Goal: Task Accomplishment & Management: Complete application form

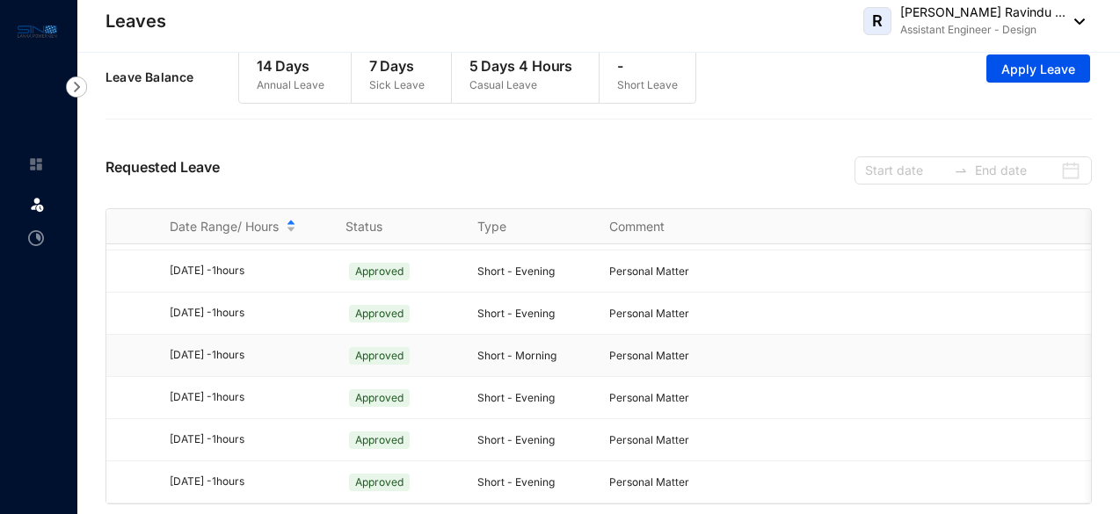
scroll to position [29, 0]
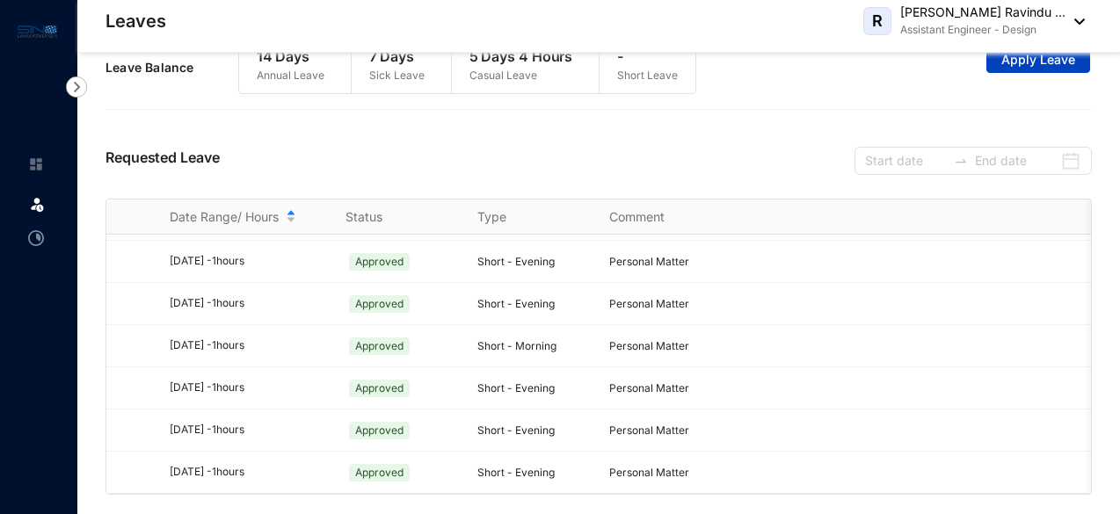
click at [1028, 55] on span "Apply Leave" at bounding box center [1038, 60] width 74 height 18
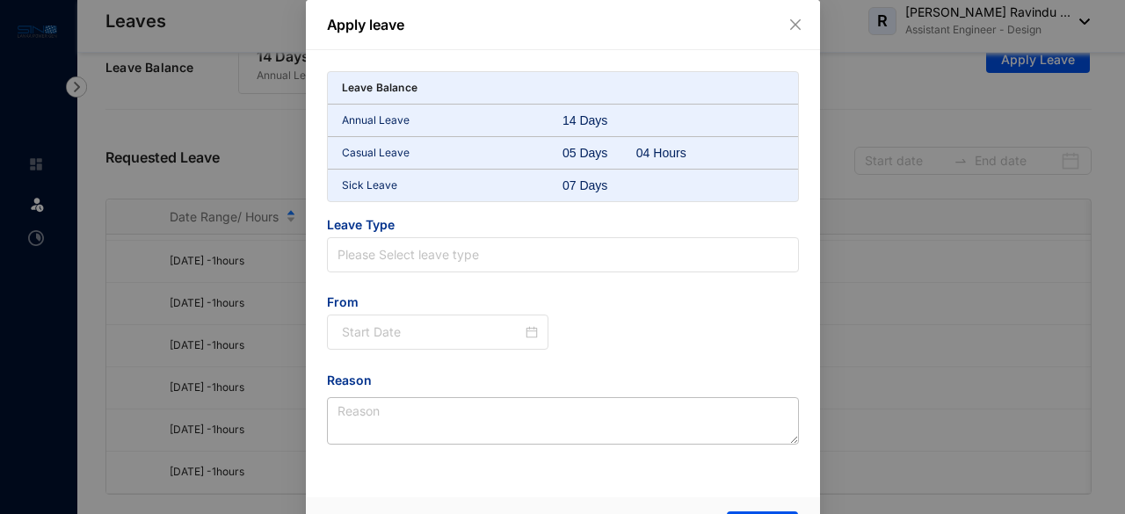
click at [793, 22] on icon "close" at bounding box center [796, 25] width 14 height 14
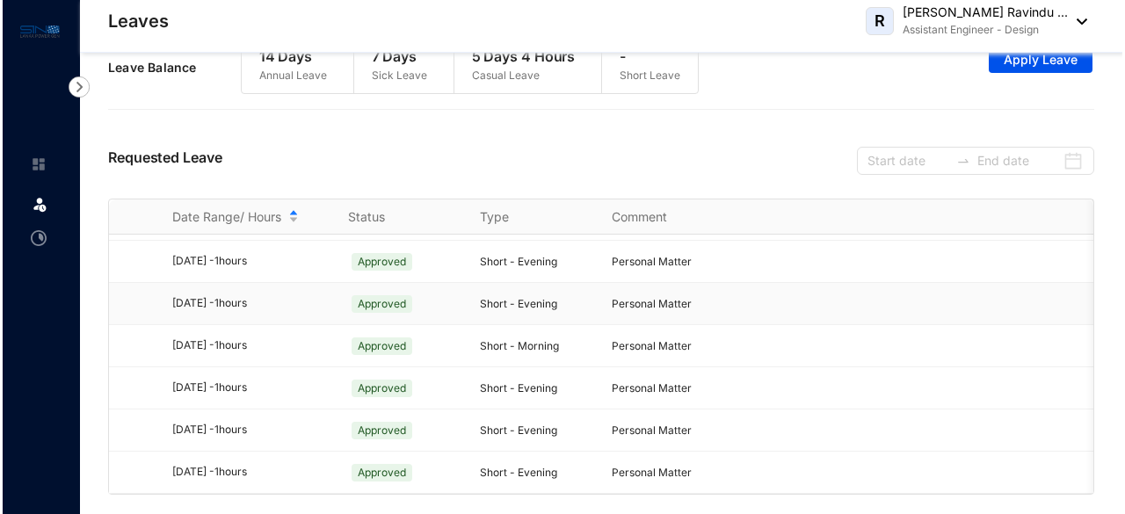
scroll to position [0, 0]
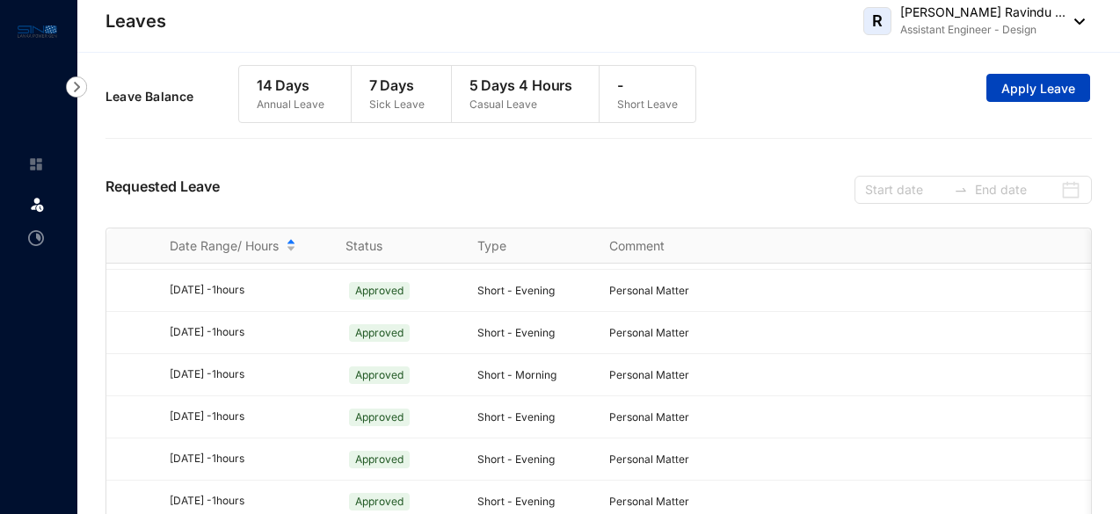
click at [1036, 98] on button "Apply Leave" at bounding box center [1038, 88] width 104 height 28
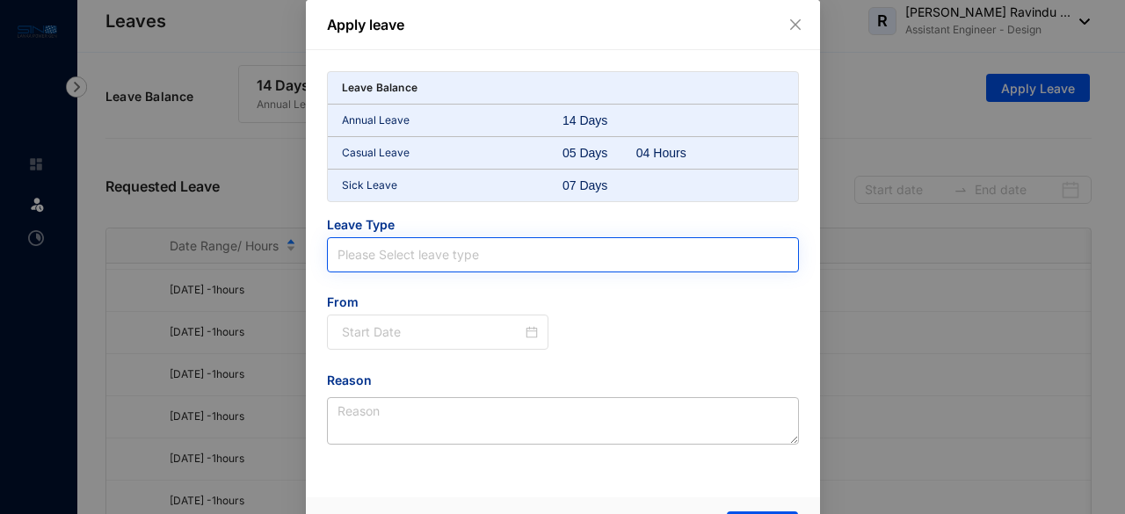
click at [464, 258] on input "search" at bounding box center [563, 254] width 451 height 33
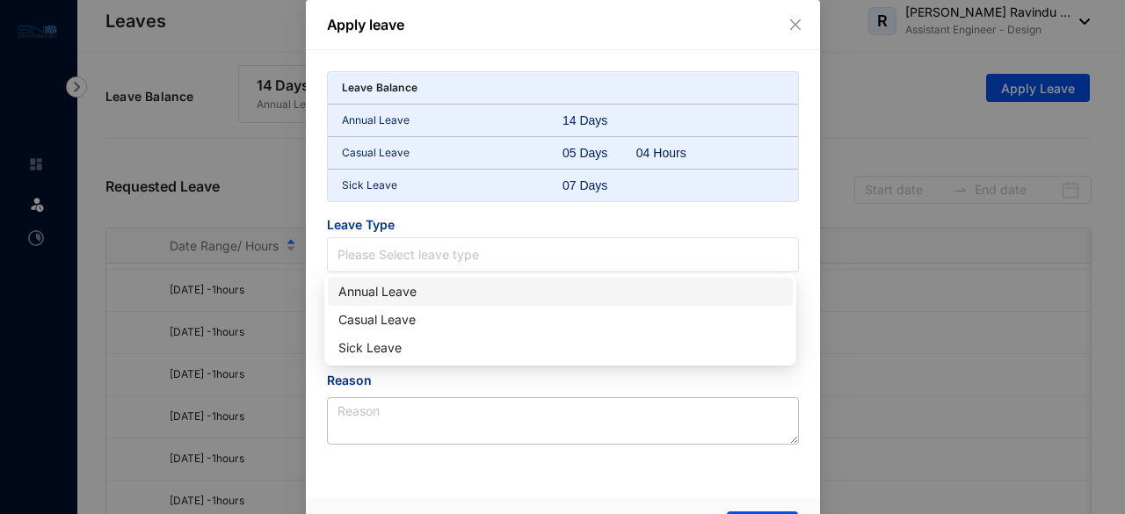
click at [415, 287] on div "Annual Leave" at bounding box center [560, 291] width 444 height 19
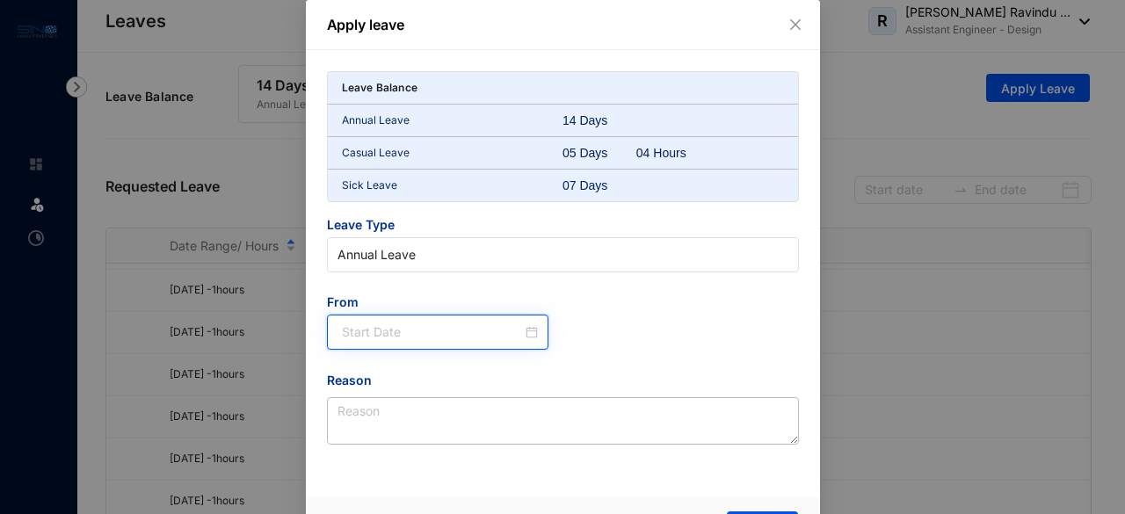
click at [406, 326] on input at bounding box center [432, 332] width 181 height 19
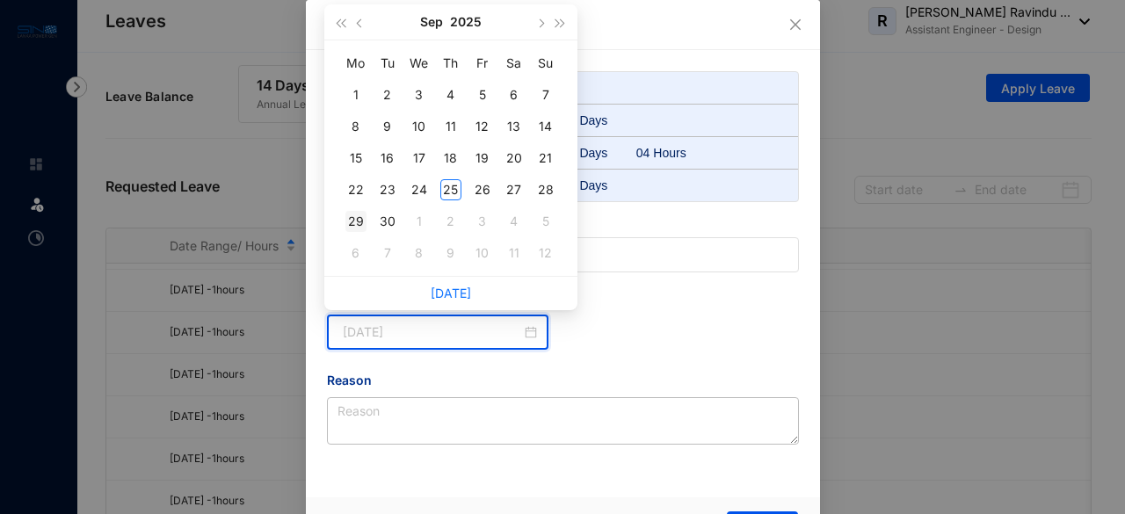
click at [358, 228] on div "29" at bounding box center [355, 221] width 21 height 21
type input "[DATE]"
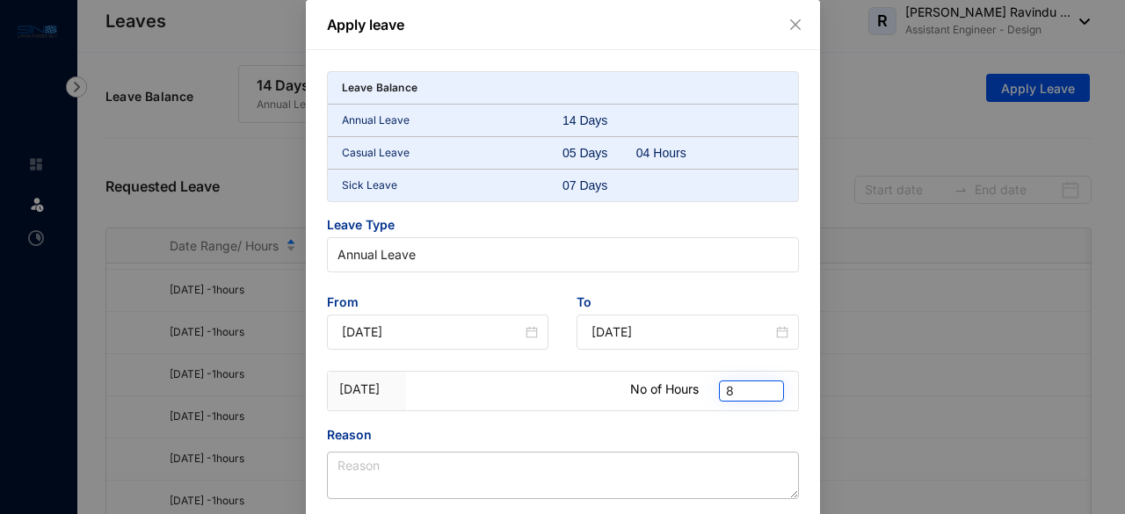
click at [751, 399] on div "8" at bounding box center [748, 391] width 59 height 39
click at [745, 388] on span "8" at bounding box center [751, 391] width 51 height 19
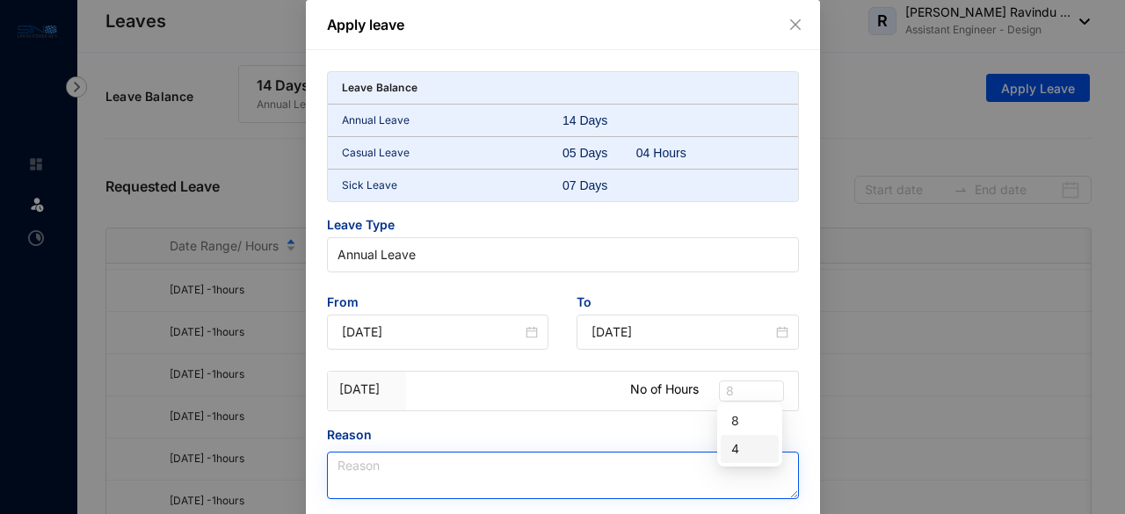
click at [738, 449] on div "4" at bounding box center [749, 449] width 37 height 19
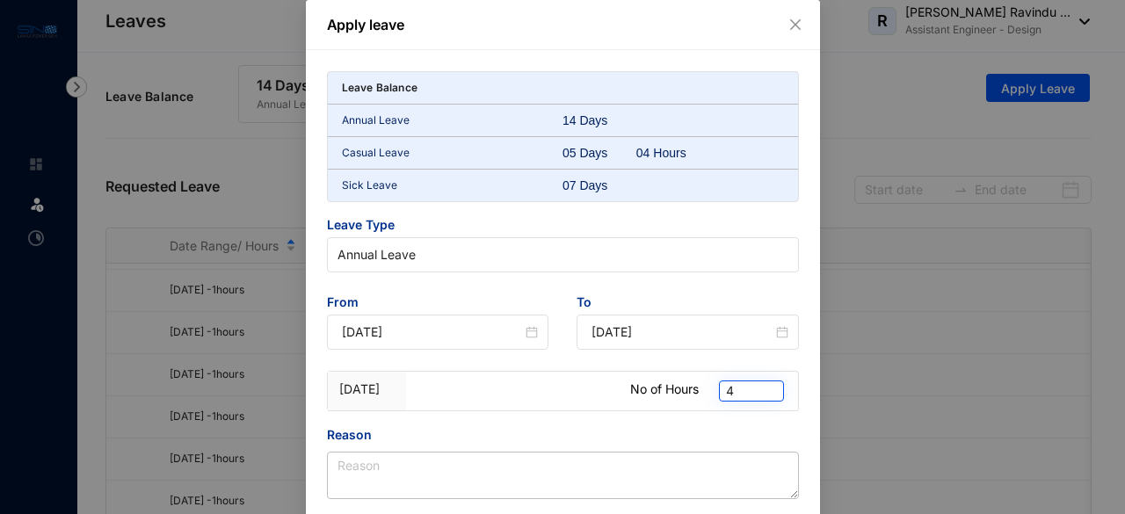
click at [744, 389] on span "4" at bounding box center [751, 391] width 51 height 19
click at [739, 416] on div "8" at bounding box center [749, 420] width 37 height 19
click at [790, 26] on icon "close" at bounding box center [794, 24] width 11 height 11
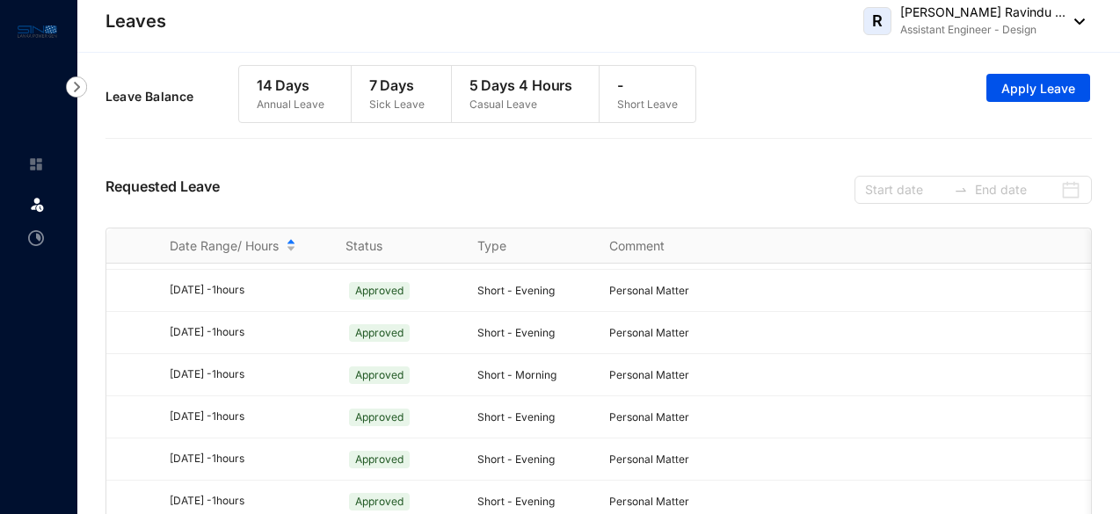
click at [301, 78] on p "14 Days" at bounding box center [291, 85] width 68 height 21
click at [415, 78] on p "7 Days" at bounding box center [396, 85] width 55 height 21
click at [1007, 94] on span "Apply Leave" at bounding box center [1038, 89] width 74 height 18
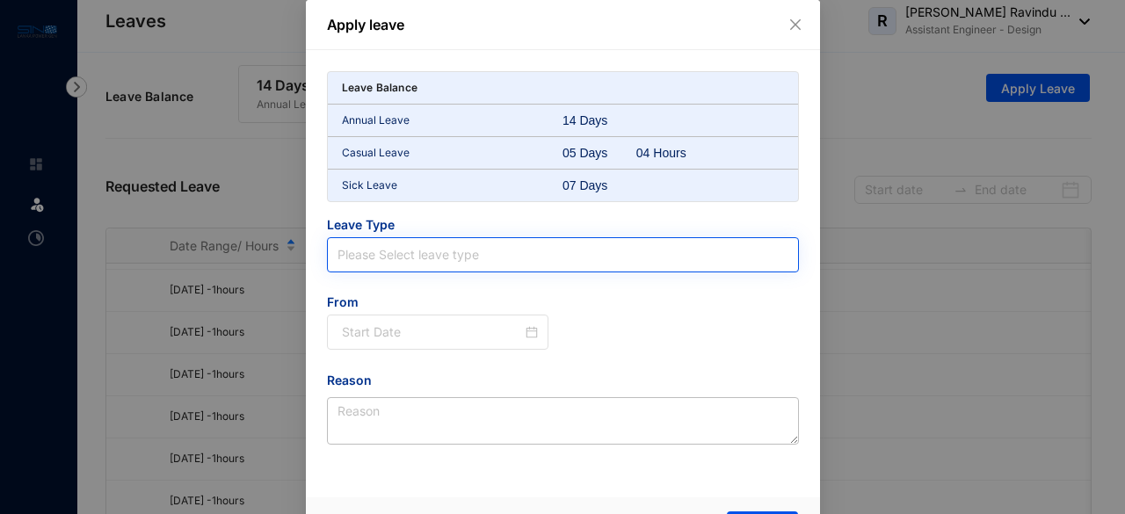
click at [412, 244] on input "search" at bounding box center [563, 254] width 451 height 33
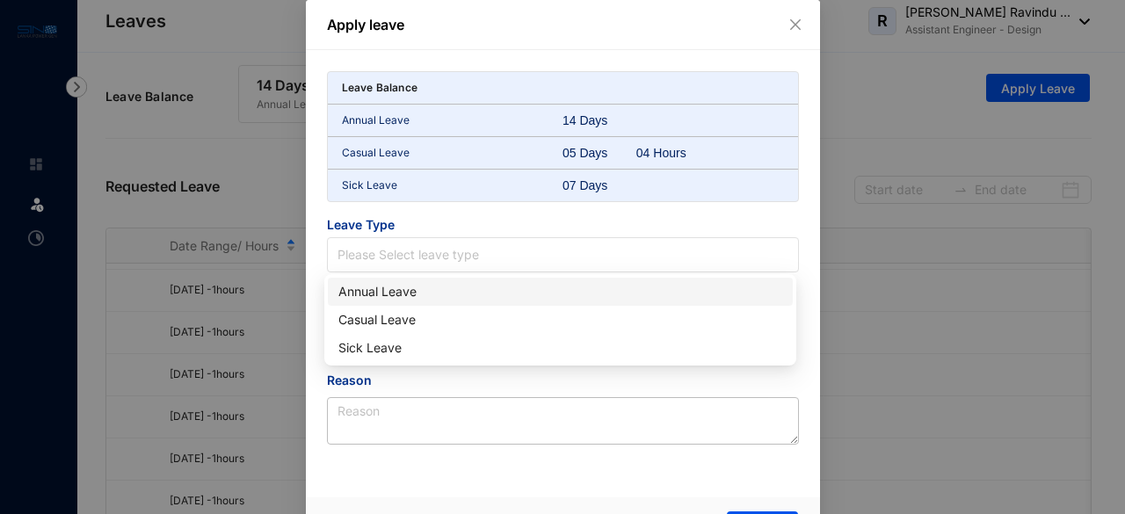
click at [415, 292] on div "Annual Leave" at bounding box center [560, 291] width 444 height 19
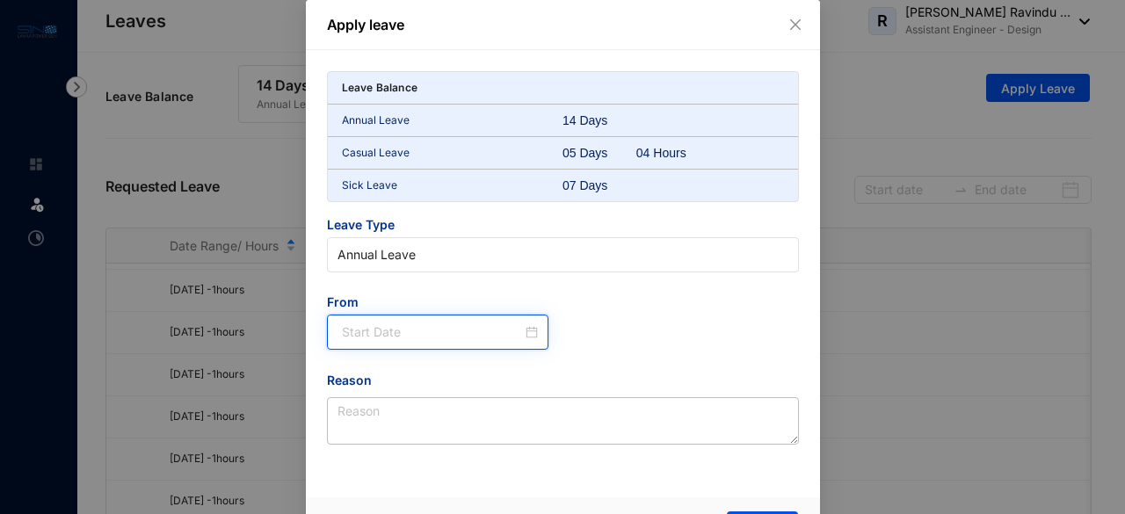
click at [422, 333] on input at bounding box center [432, 332] width 181 height 19
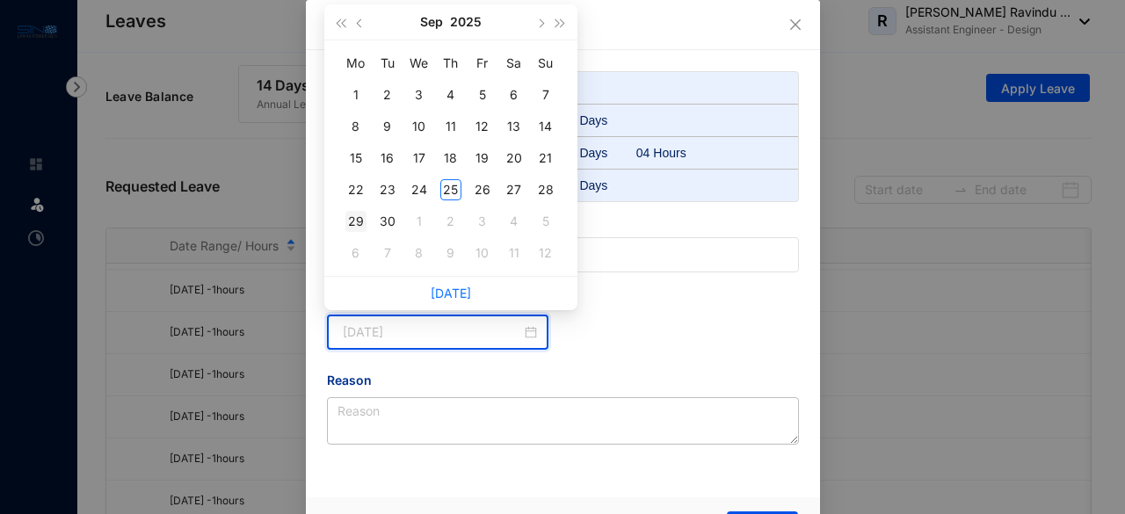
click at [355, 224] on div "29" at bounding box center [355, 221] width 21 height 21
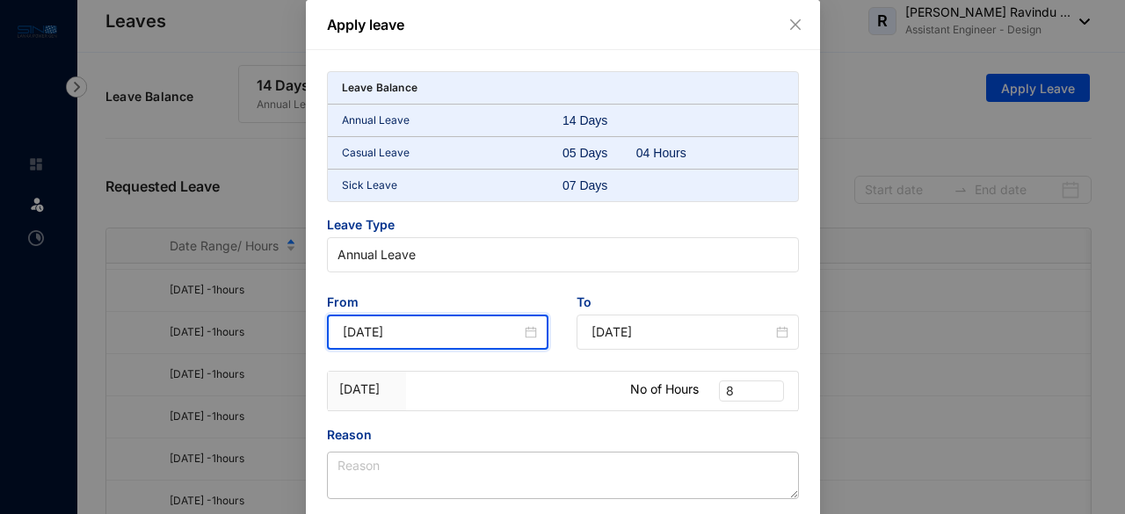
type input "[DATE]"
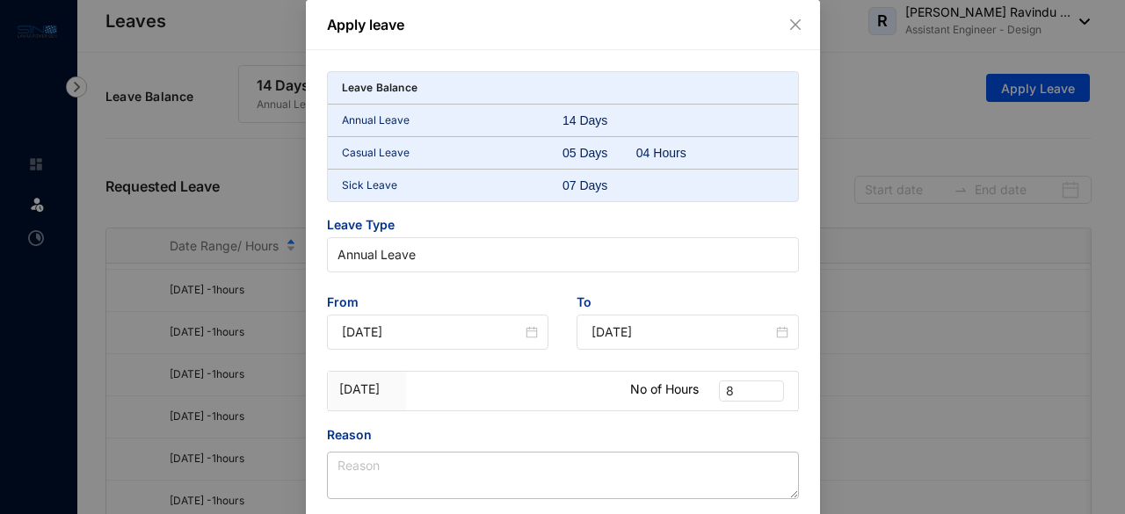
scroll to position [88, 0]
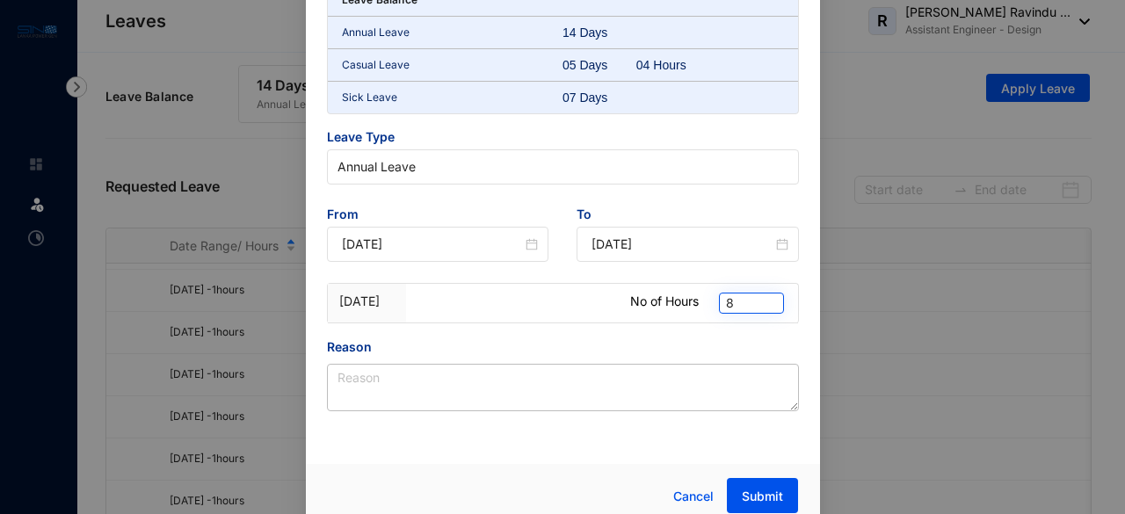
click at [744, 302] on span "8" at bounding box center [751, 303] width 51 height 19
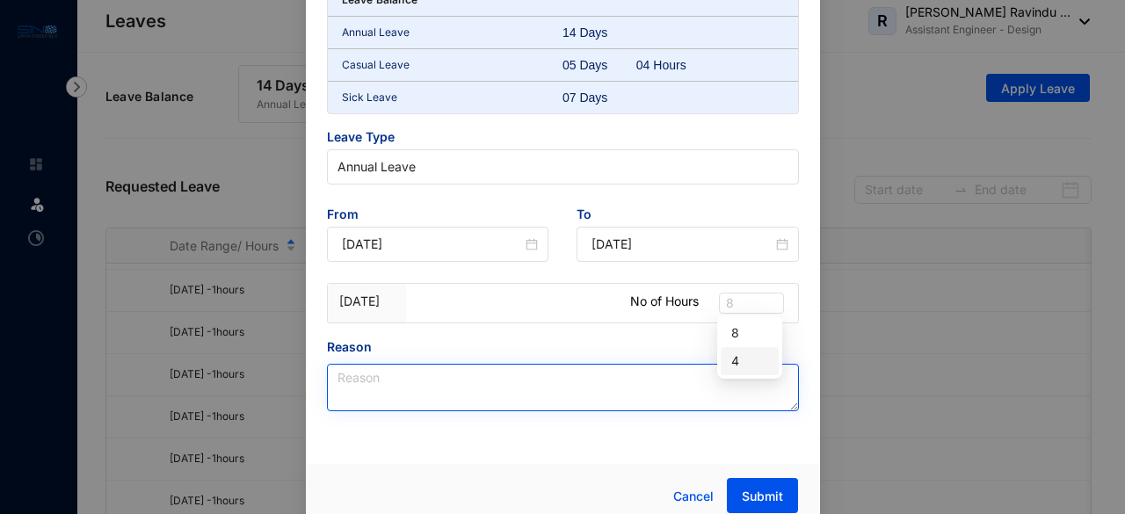
click at [743, 366] on div "4" at bounding box center [749, 361] width 37 height 19
click at [448, 383] on textarea "Reason" at bounding box center [563, 387] width 472 height 47
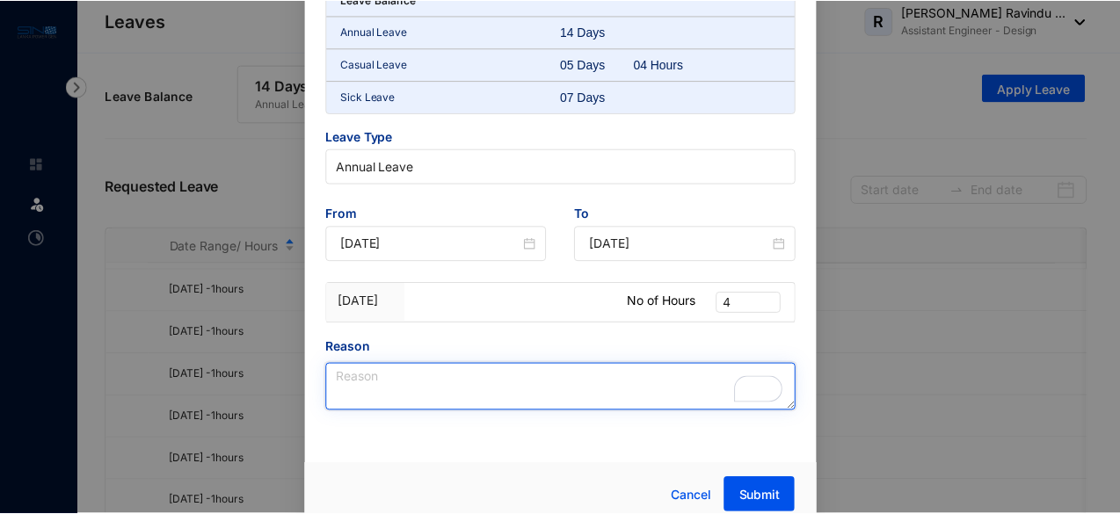
scroll to position [99, 0]
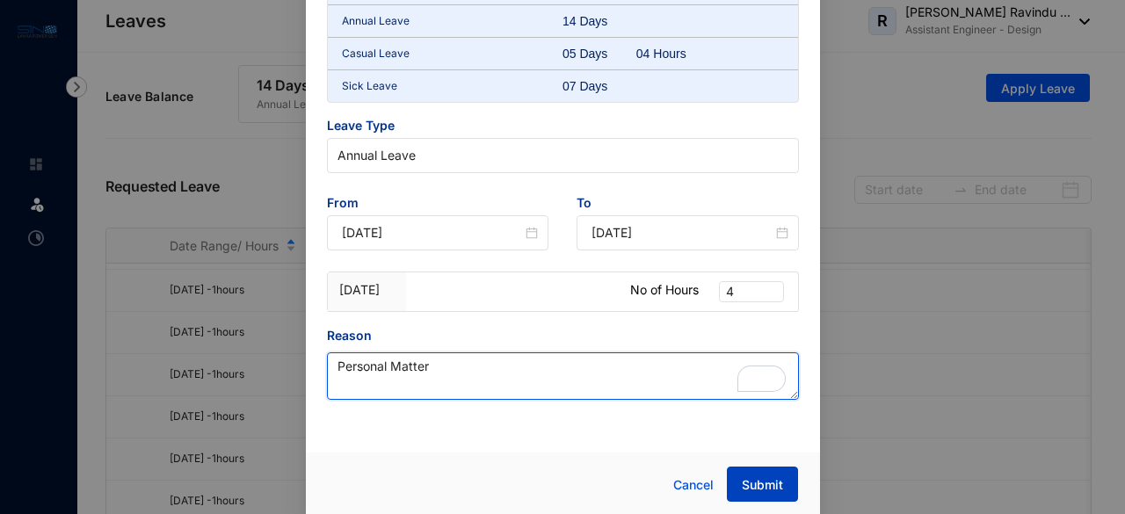
type textarea "Personal Matter"
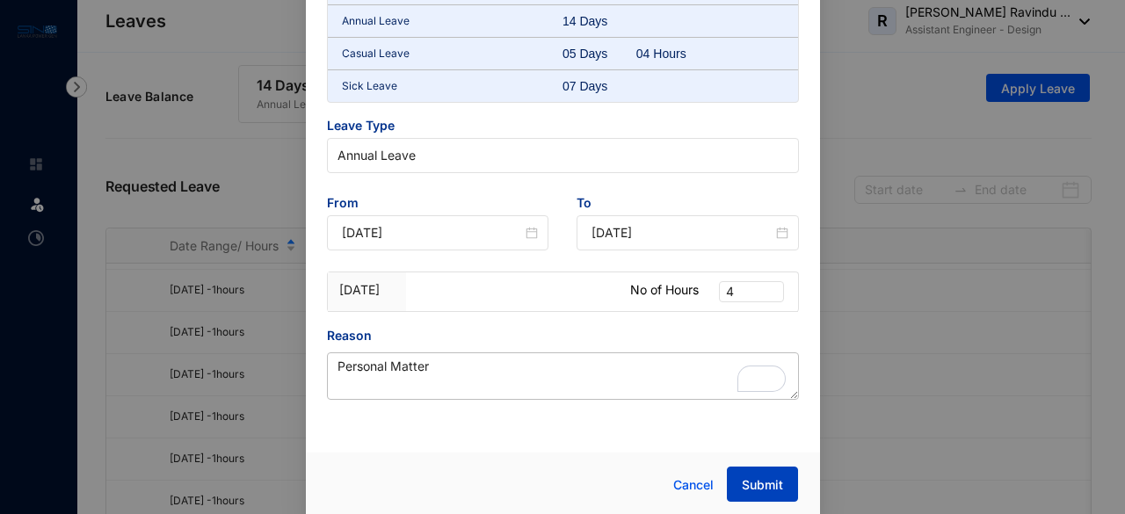
click at [750, 477] on span "Submit" at bounding box center [762, 485] width 41 height 18
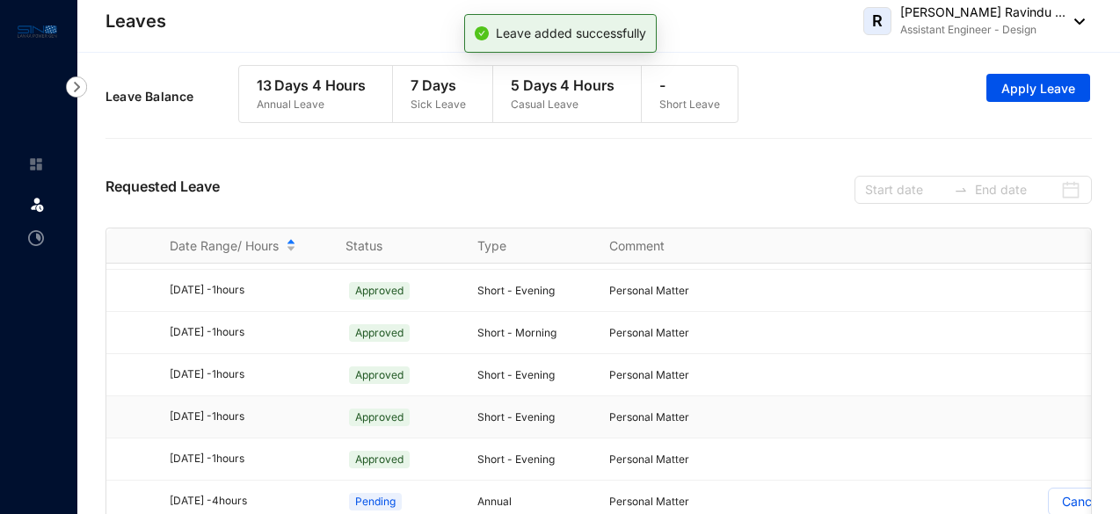
scroll to position [550, 0]
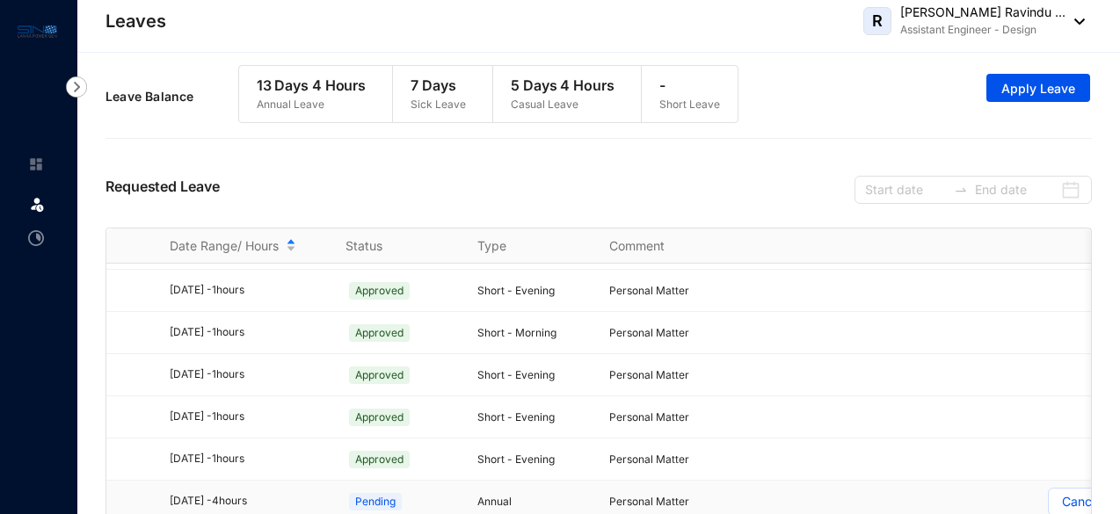
click at [1065, 489] on p "Cancel" at bounding box center [1082, 502] width 40 height 26
click at [1049, 506] on input "Cancel" at bounding box center [1049, 506] width 0 height 0
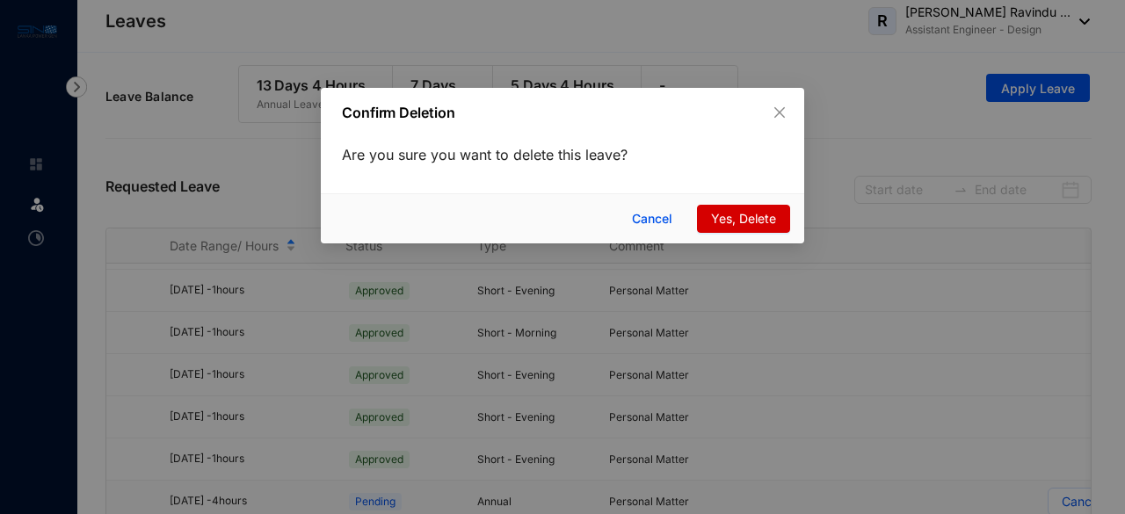
click at [735, 231] on button "Yes, Delete" at bounding box center [743, 219] width 93 height 28
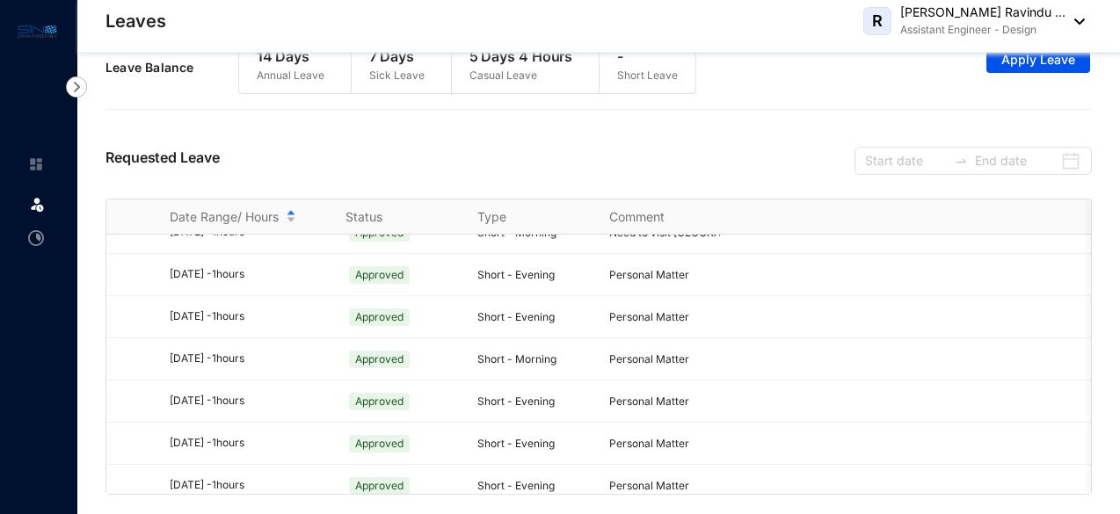
scroll to position [508, 0]
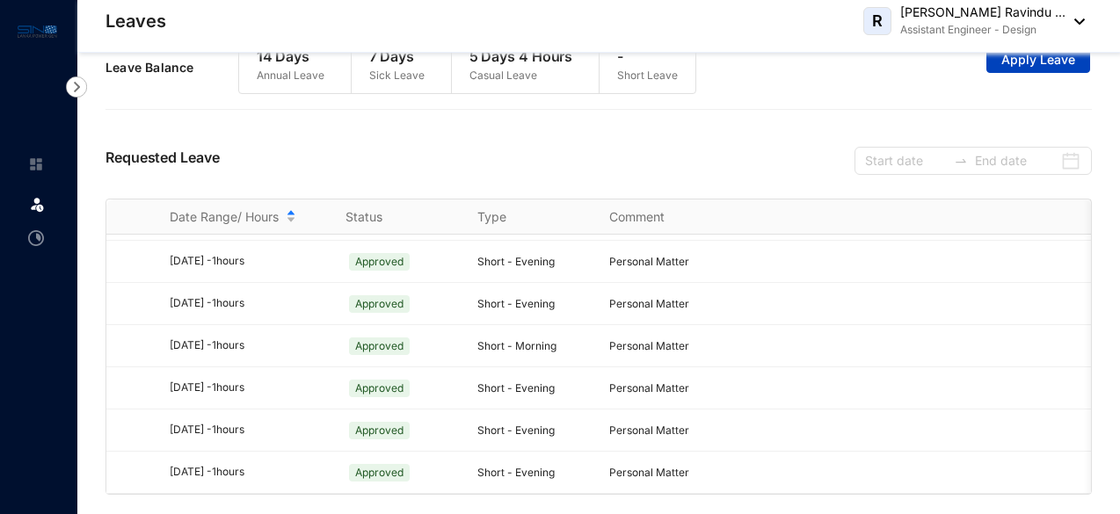
click at [1018, 59] on span "Apply Leave" at bounding box center [1038, 60] width 74 height 18
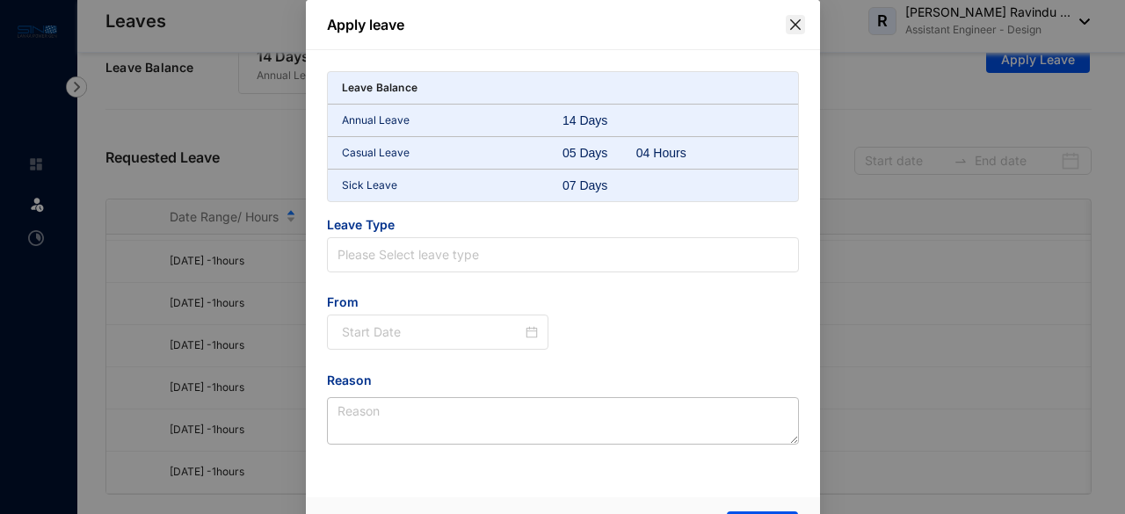
click at [786, 25] on span "Close" at bounding box center [795, 25] width 19 height 14
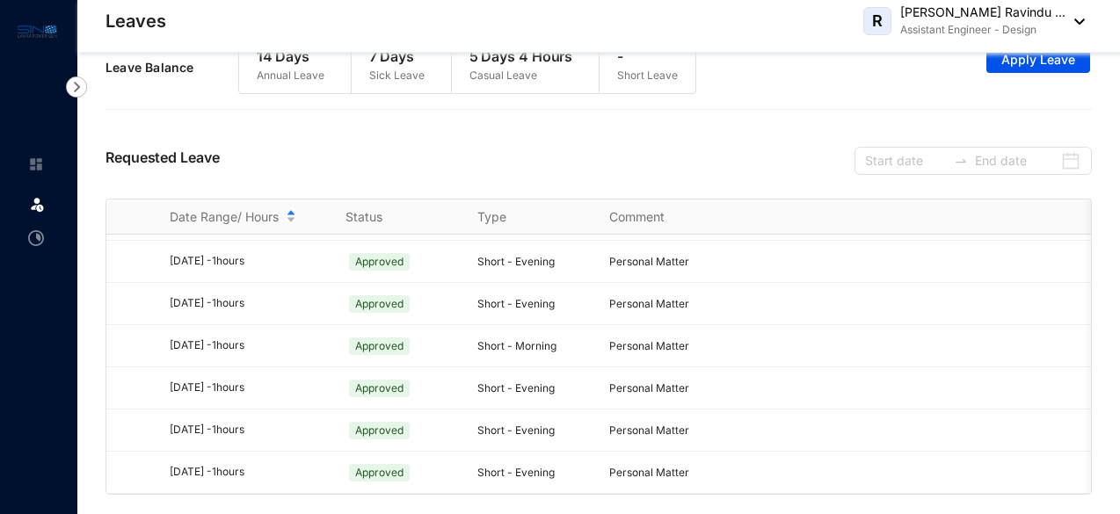
click at [881, 22] on span "R" at bounding box center [877, 21] width 28 height 28
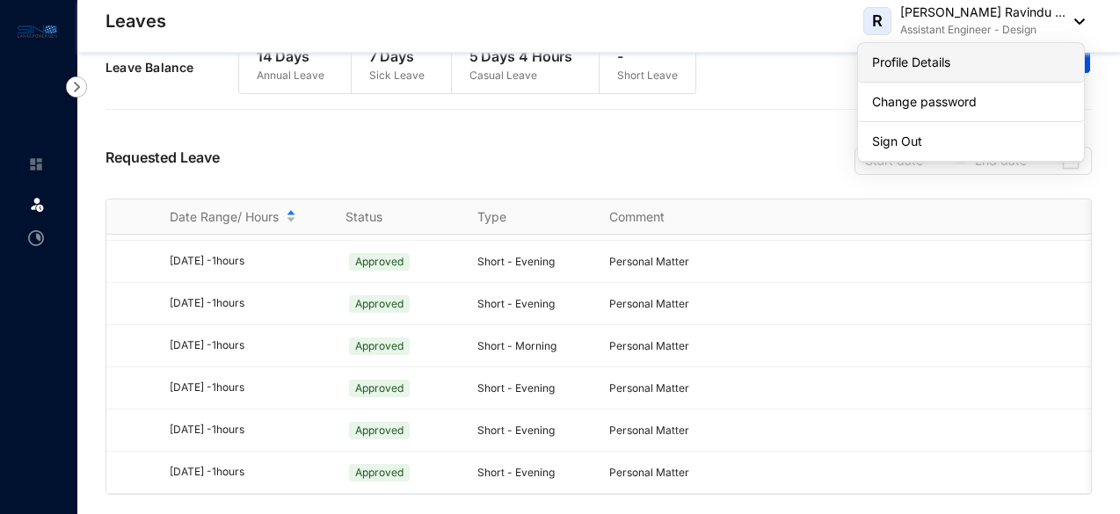
click at [914, 56] on link "Profile Details" at bounding box center [971, 63] width 198 height 18
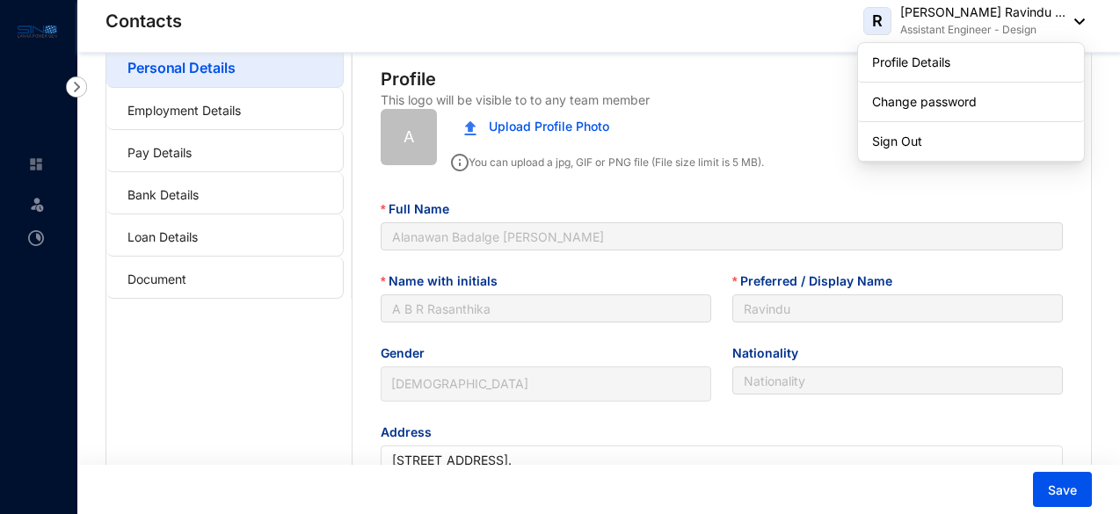
type input "[DATE]"
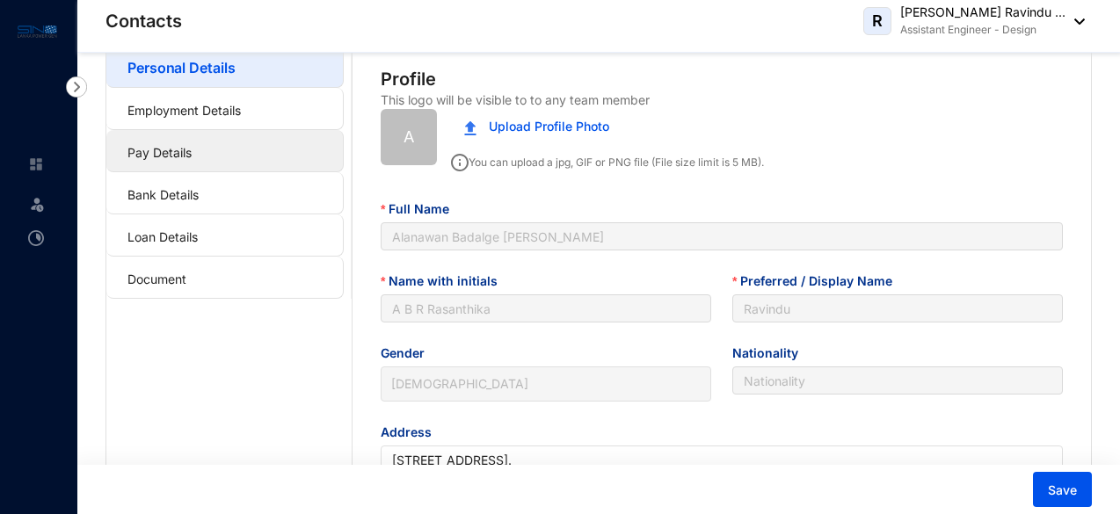
click at [169, 155] on link "Pay Details" at bounding box center [159, 152] width 64 height 15
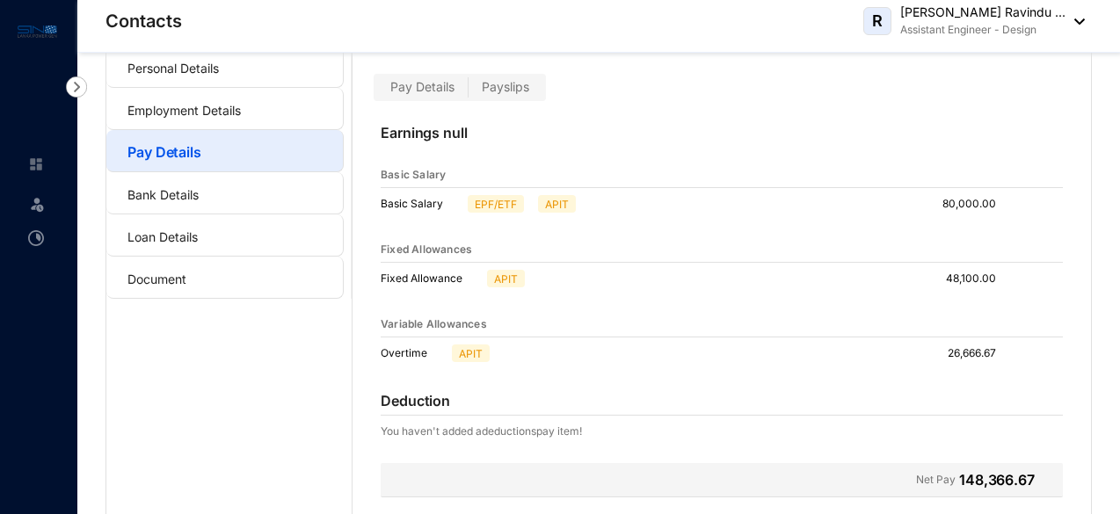
click at [466, 349] on p "APIT" at bounding box center [471, 353] width 24 height 16
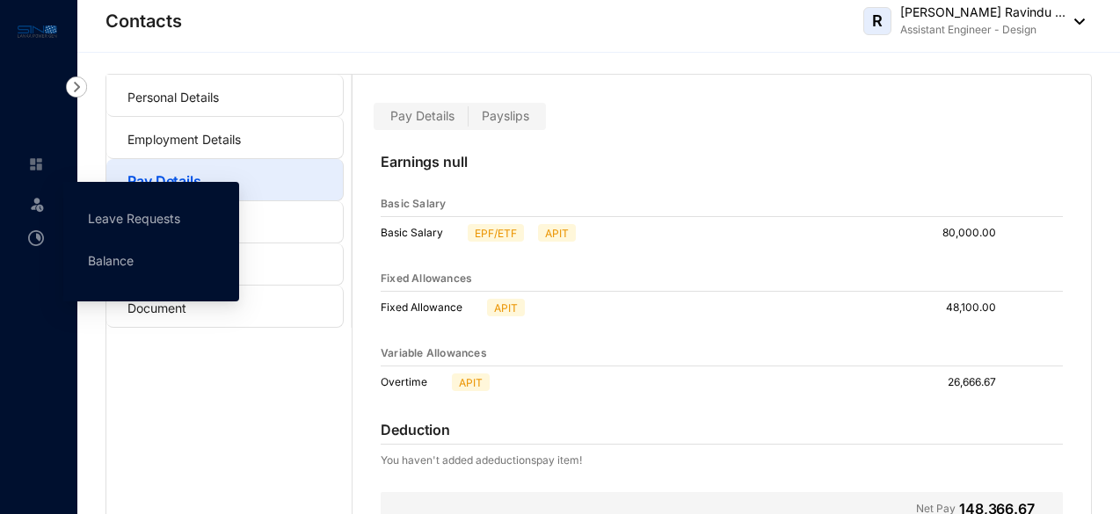
click at [34, 202] on img at bounding box center [37, 204] width 18 height 18
click at [108, 214] on link "Leave Requests" at bounding box center [134, 218] width 92 height 15
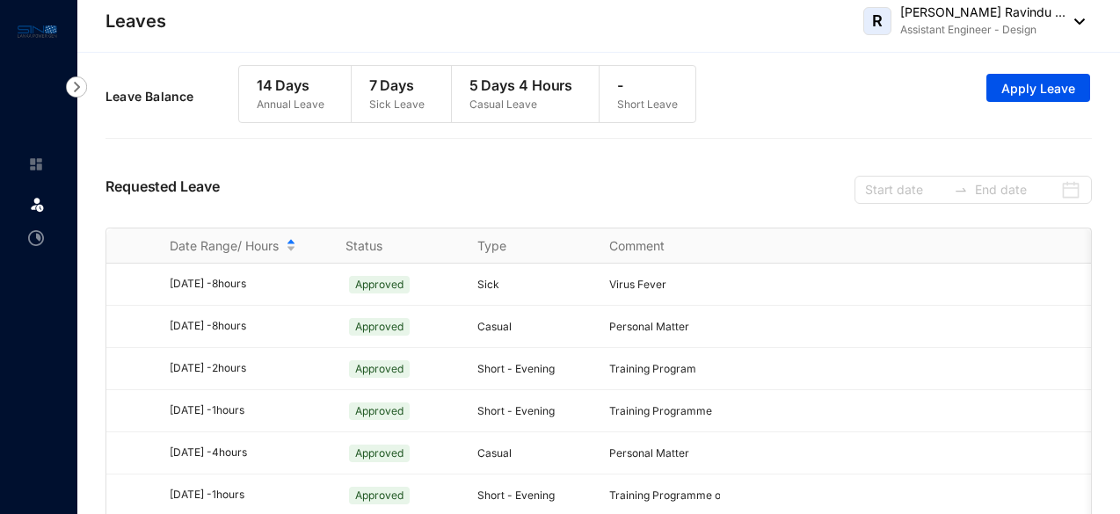
click at [74, 91] on img at bounding box center [76, 86] width 21 height 21
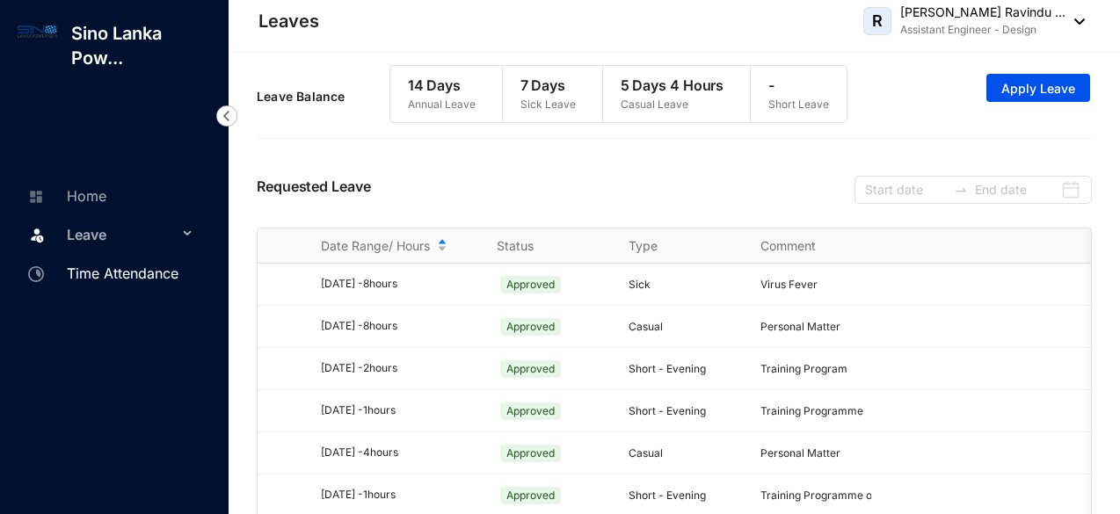
click at [95, 270] on link "Time Attendance" at bounding box center [101, 274] width 156 height 18
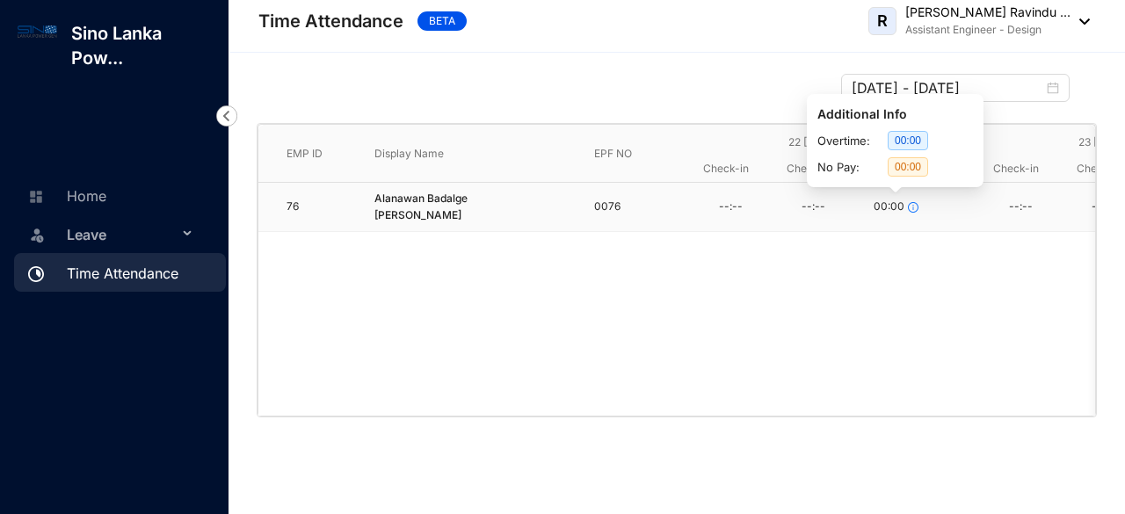
click at [903, 210] on div "00:00" at bounding box center [896, 207] width 45 height 17
click at [903, 140] on span "00:00" at bounding box center [908, 140] width 40 height 19
click at [898, 207] on span "00:00" at bounding box center [889, 207] width 31 height 17
click at [912, 202] on icon "info-circle" at bounding box center [913, 207] width 11 height 11
click at [147, 231] on span "Leave" at bounding box center [122, 234] width 111 height 35
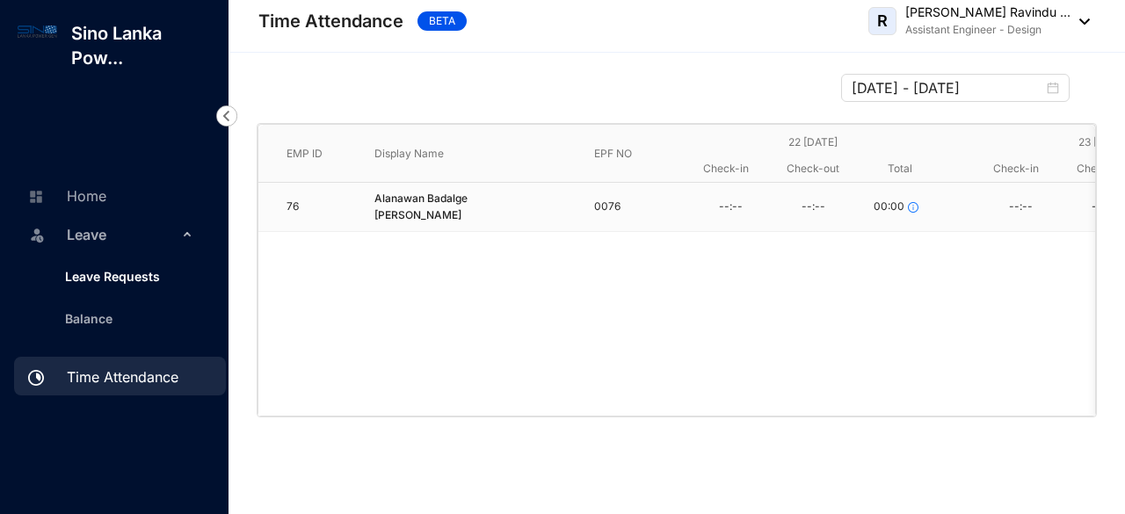
click at [144, 280] on link "Leave Requests" at bounding box center [105, 276] width 109 height 15
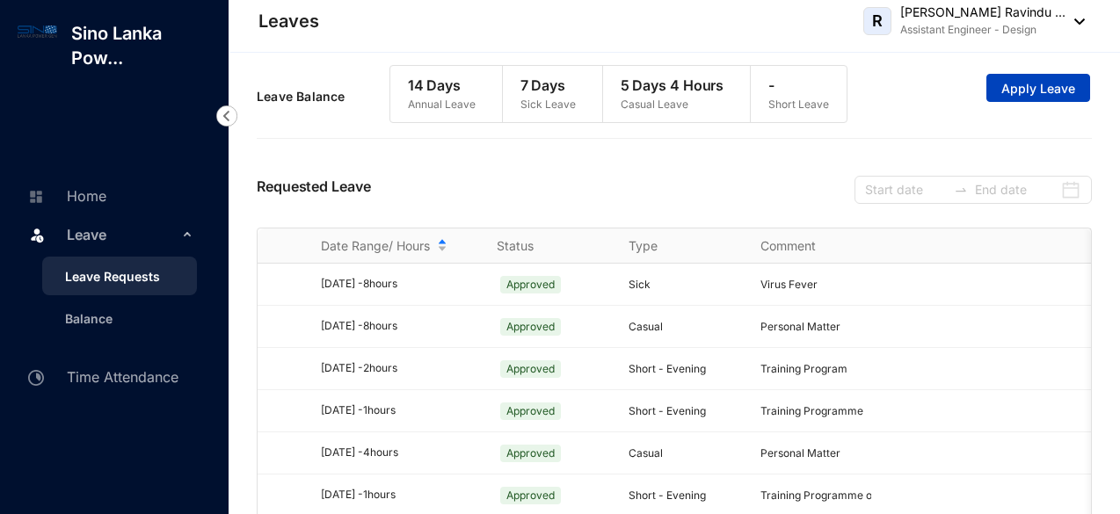
click at [1032, 92] on span "Apply Leave" at bounding box center [1038, 89] width 74 height 18
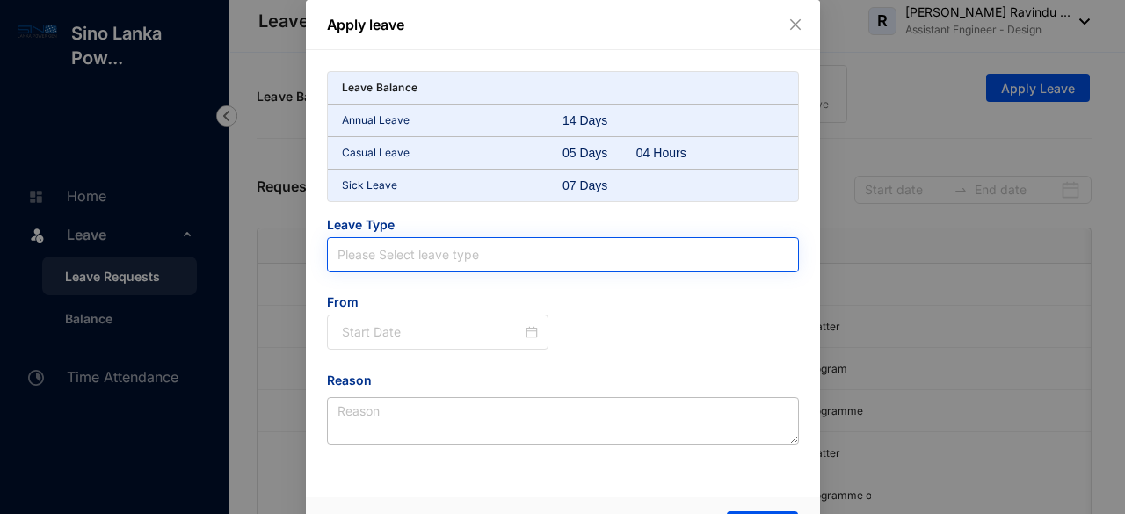
click at [586, 251] on input "search" at bounding box center [563, 254] width 451 height 33
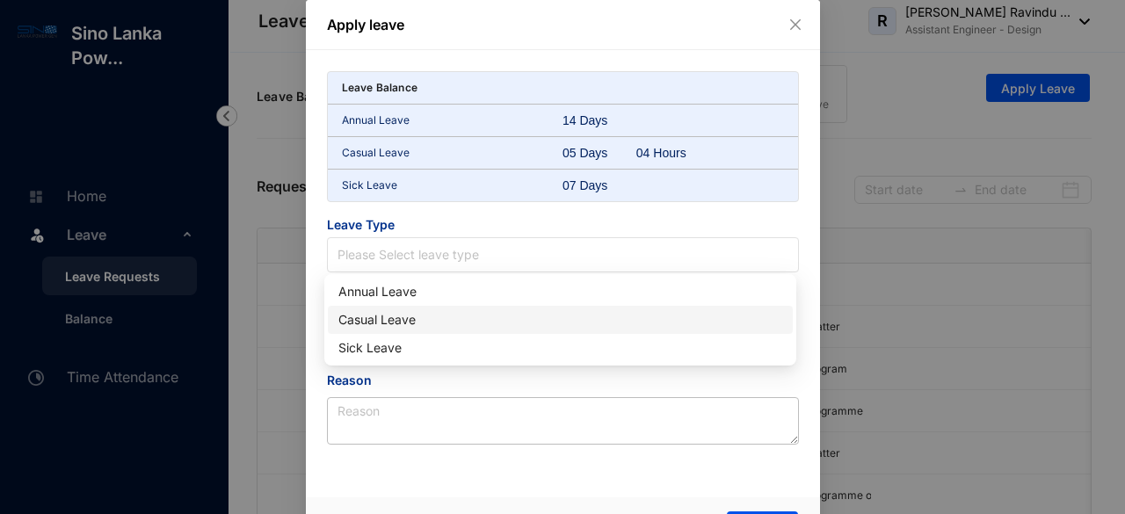
click at [533, 331] on div "Casual Leave" at bounding box center [560, 320] width 465 height 28
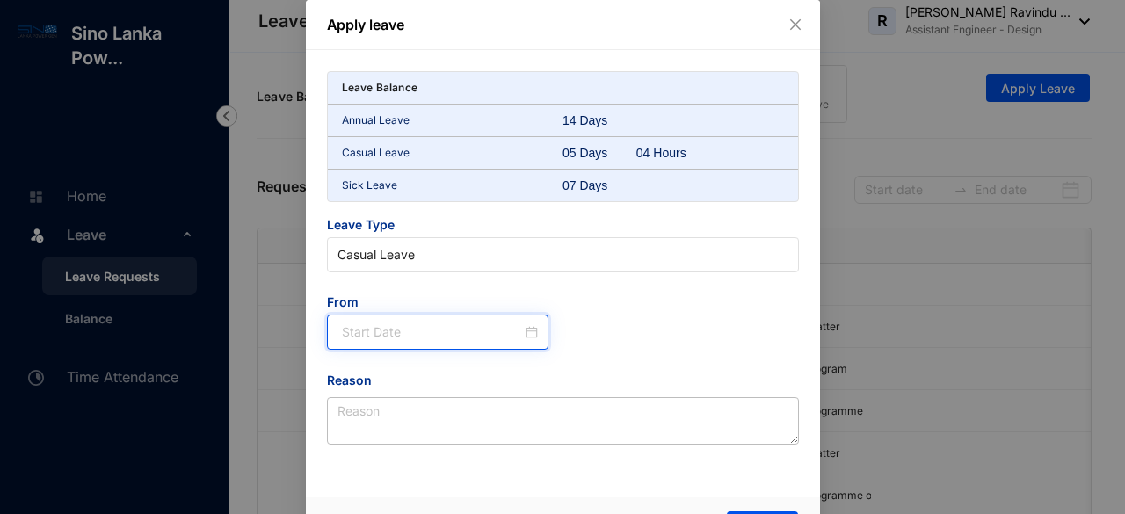
click at [437, 337] on input at bounding box center [432, 332] width 181 height 19
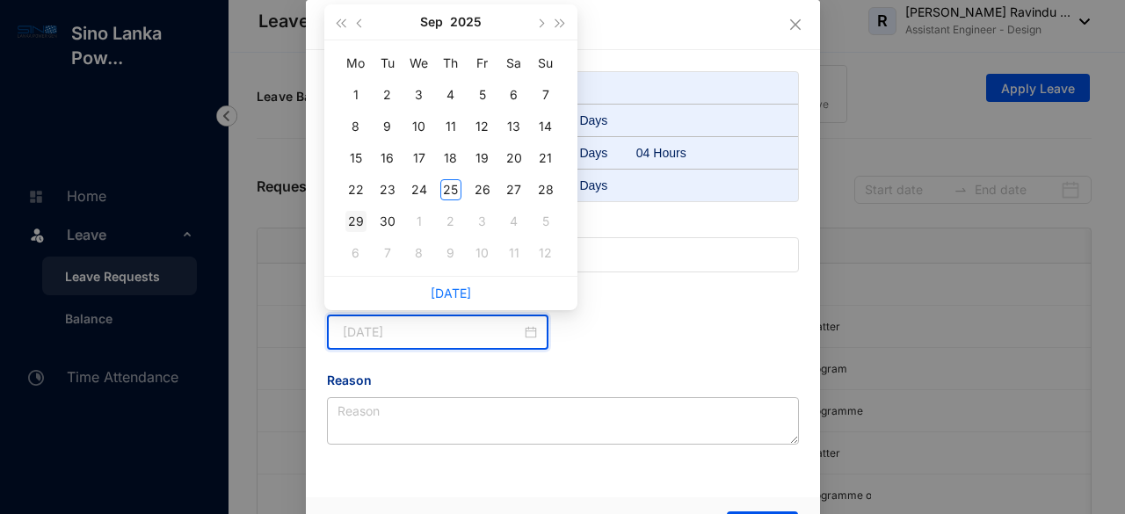
click at [359, 219] on div "29" at bounding box center [355, 221] width 21 height 21
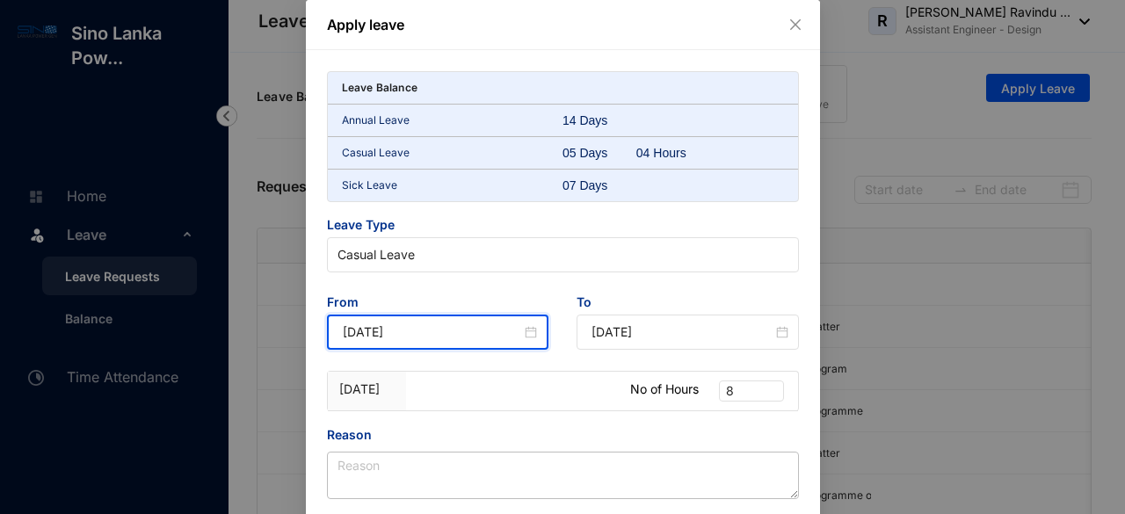
type input "[DATE]"
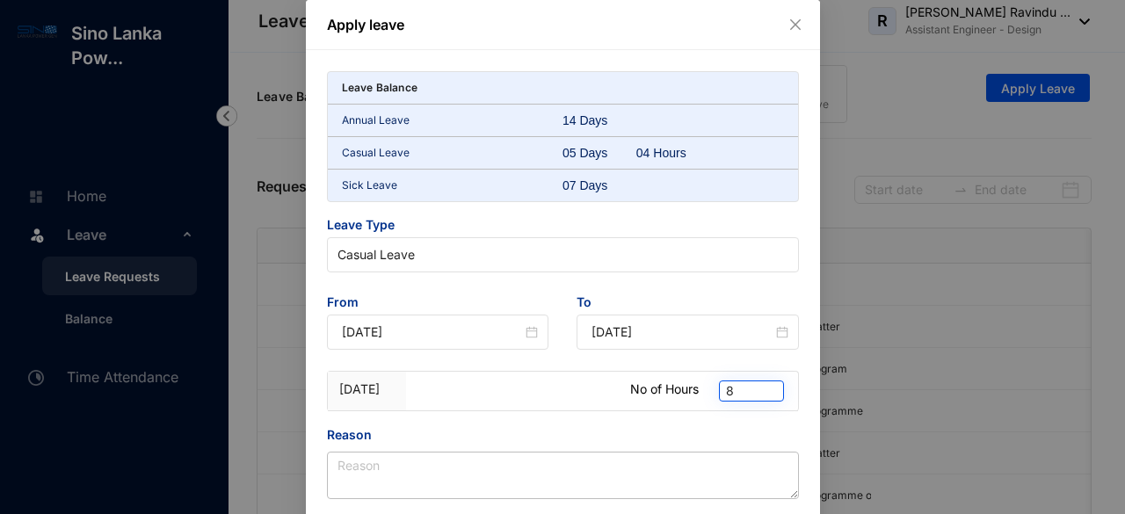
click at [742, 382] on span "8" at bounding box center [751, 391] width 51 height 19
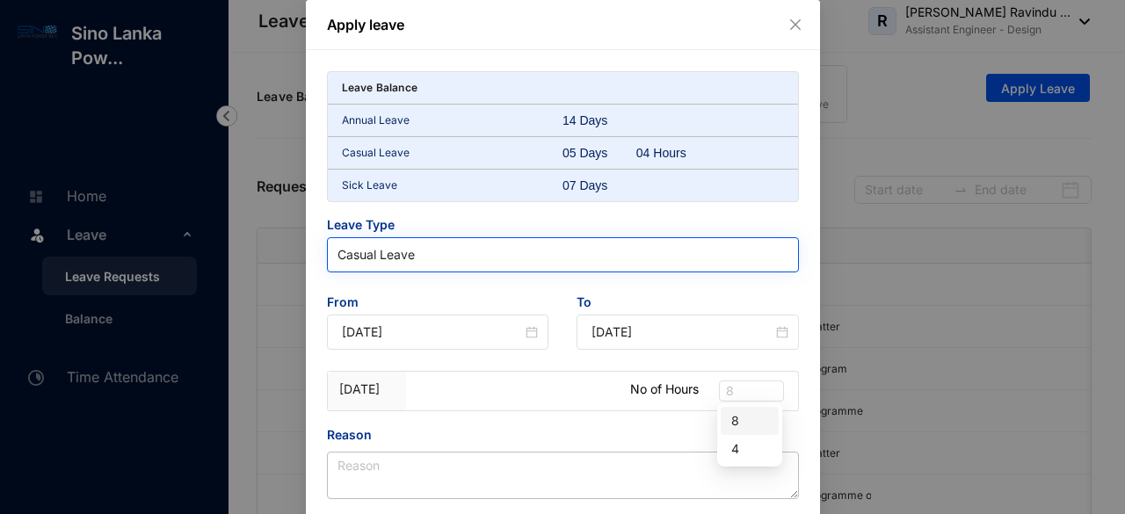
click at [459, 255] on span "Casual Leave" at bounding box center [563, 255] width 451 height 26
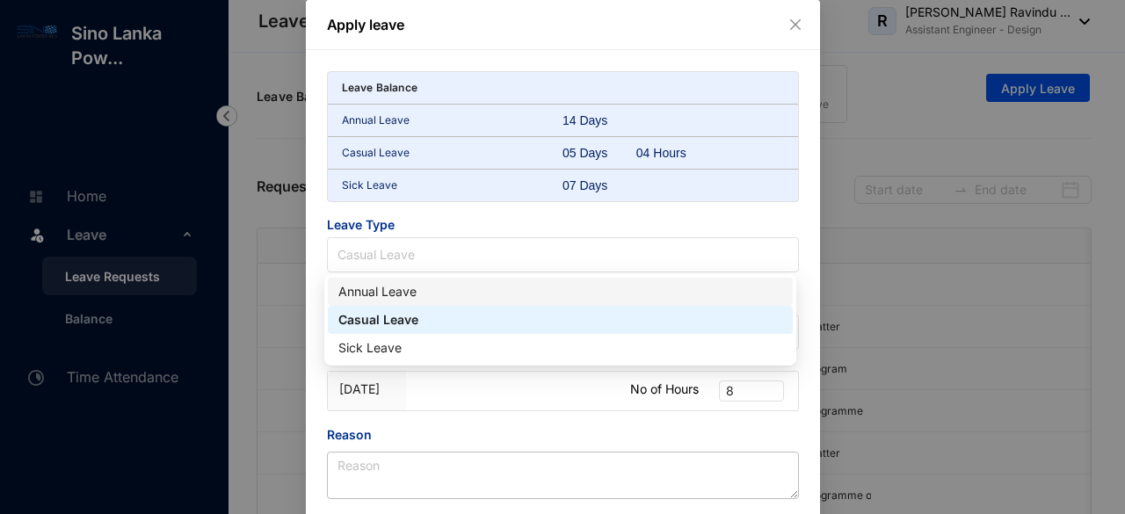
click at [397, 287] on div "Annual Leave" at bounding box center [560, 291] width 444 height 19
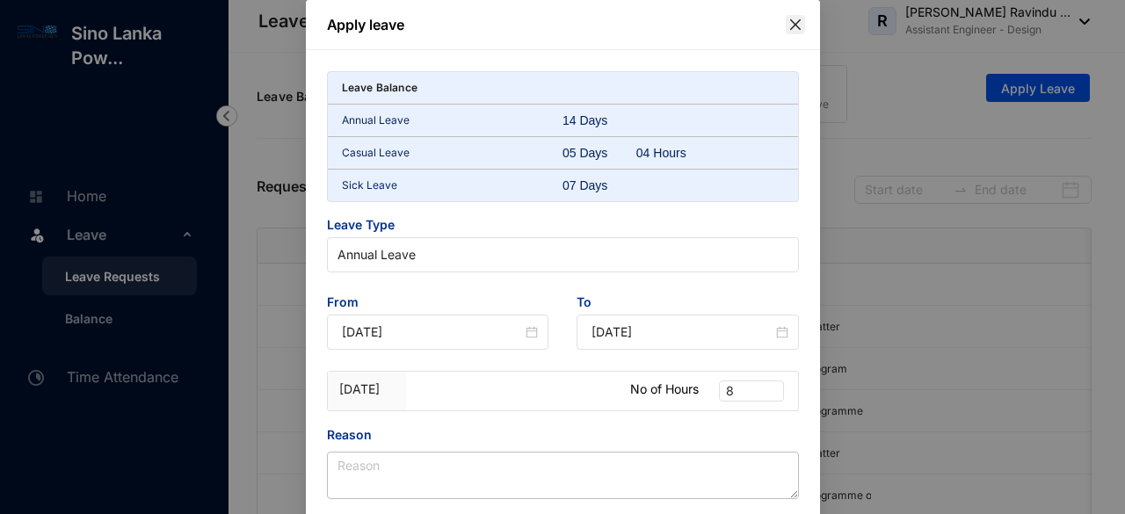
click at [802, 20] on div "Apply leave Leave Balance Annual Leave 14 Days Casual Leave 05 Days 04 Hours Si…" at bounding box center [563, 308] width 514 height 616
click at [799, 24] on icon "close" at bounding box center [796, 25] width 14 height 14
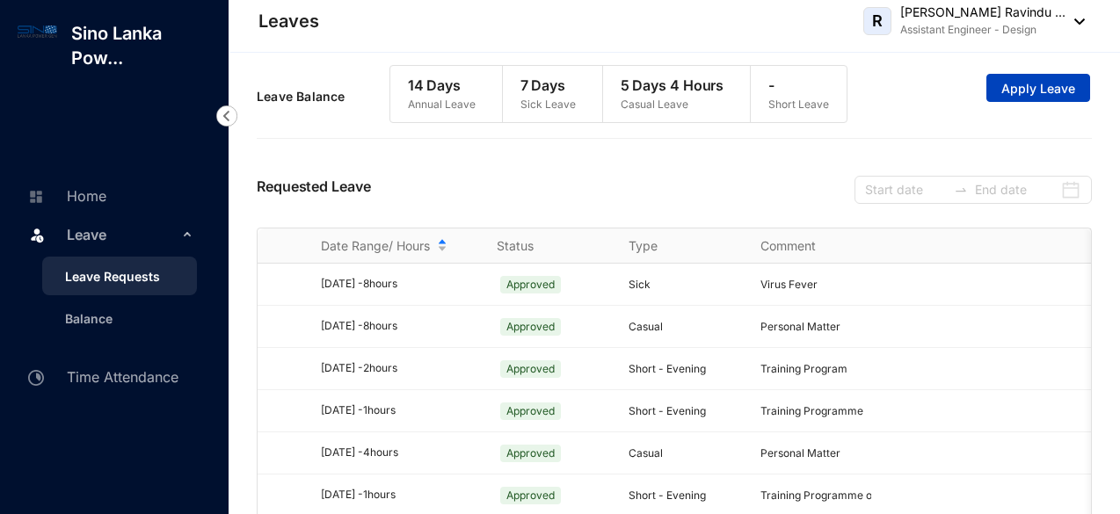
click at [1018, 98] on button "Apply Leave" at bounding box center [1038, 88] width 104 height 28
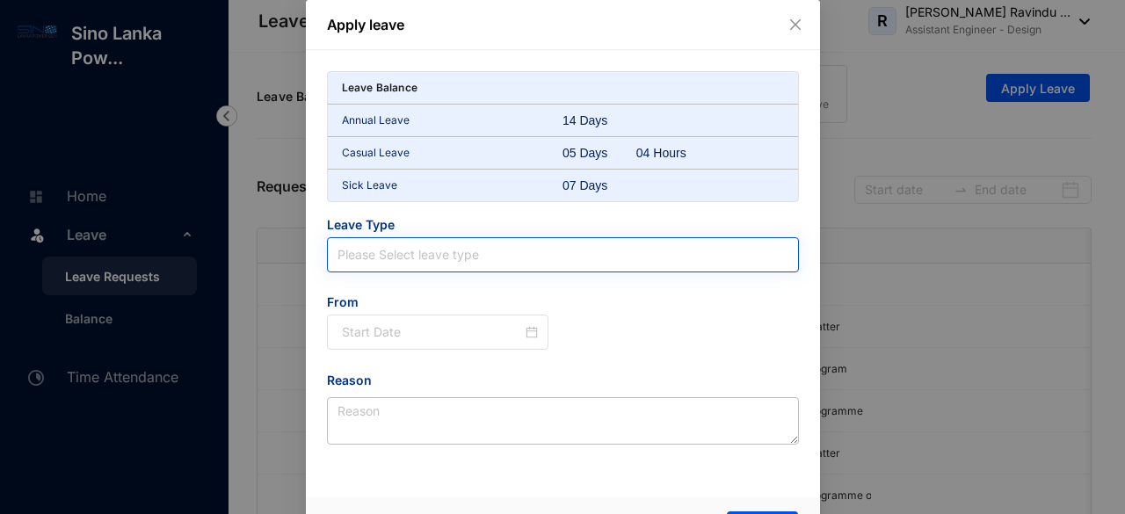
click at [413, 252] on input "search" at bounding box center [563, 254] width 451 height 33
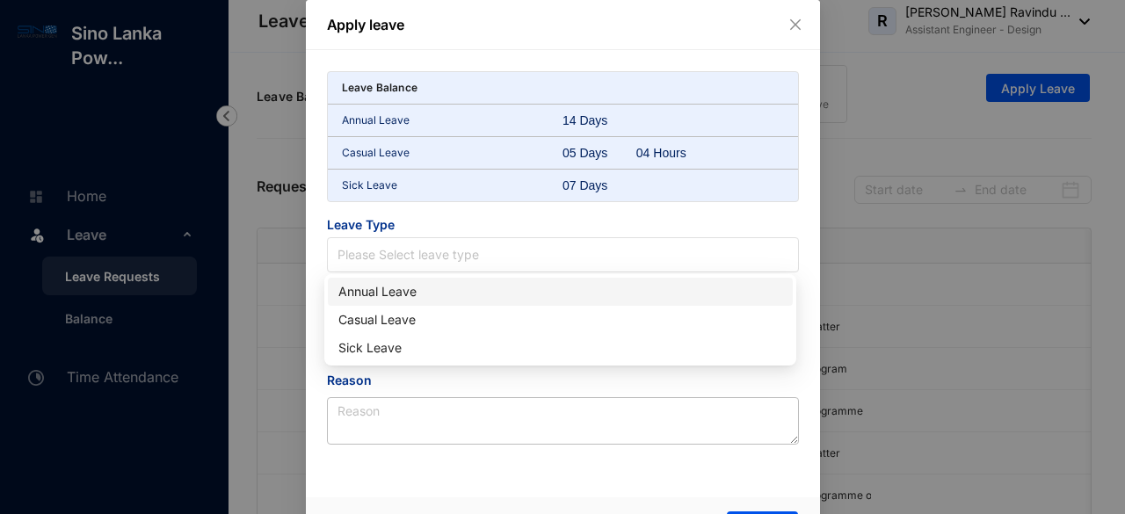
click at [403, 286] on div "Annual Leave" at bounding box center [560, 291] width 444 height 19
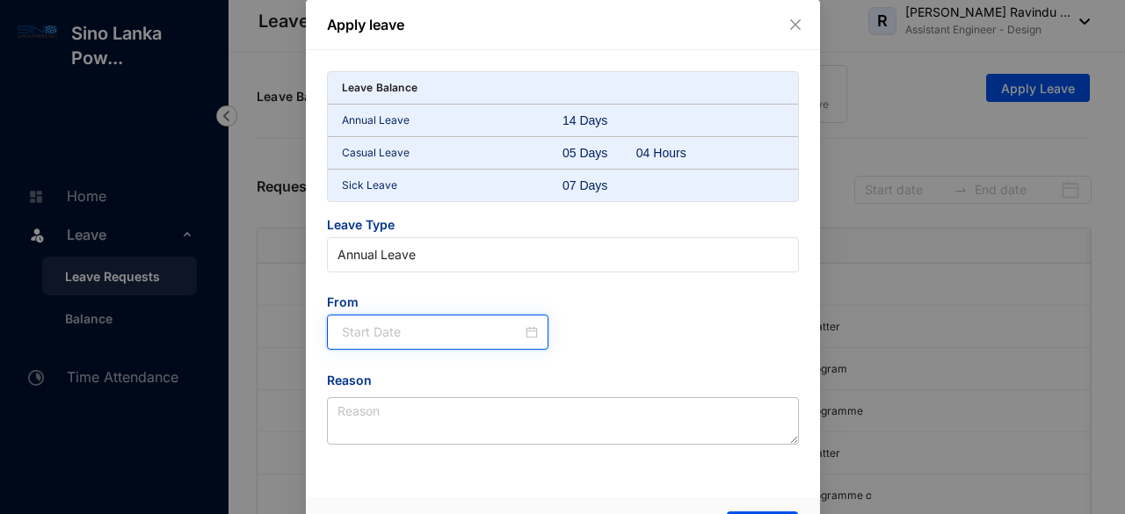
click at [396, 333] on input at bounding box center [432, 332] width 181 height 19
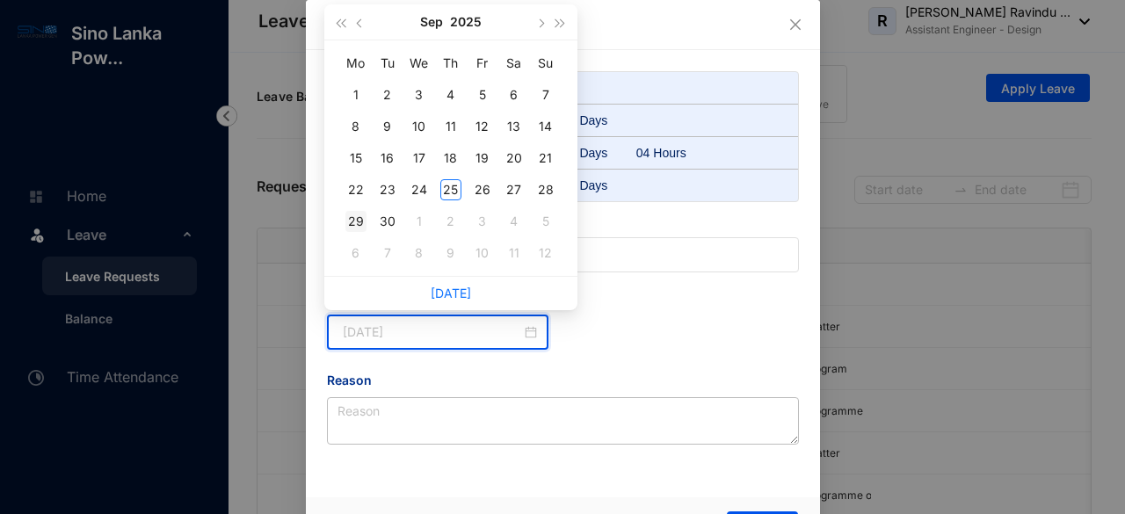
click at [359, 222] on div "29" at bounding box center [355, 221] width 21 height 21
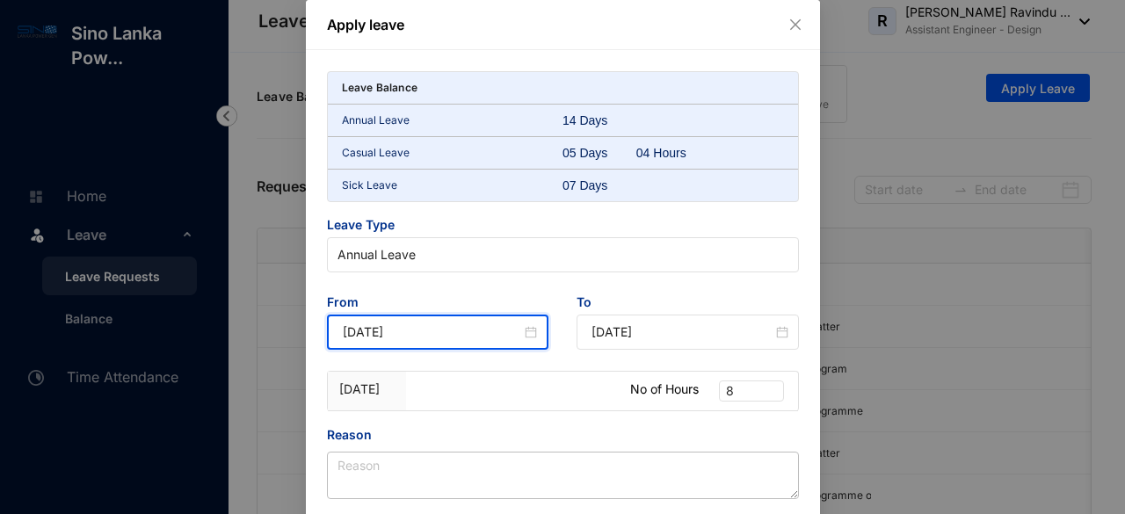
type input "[DATE]"
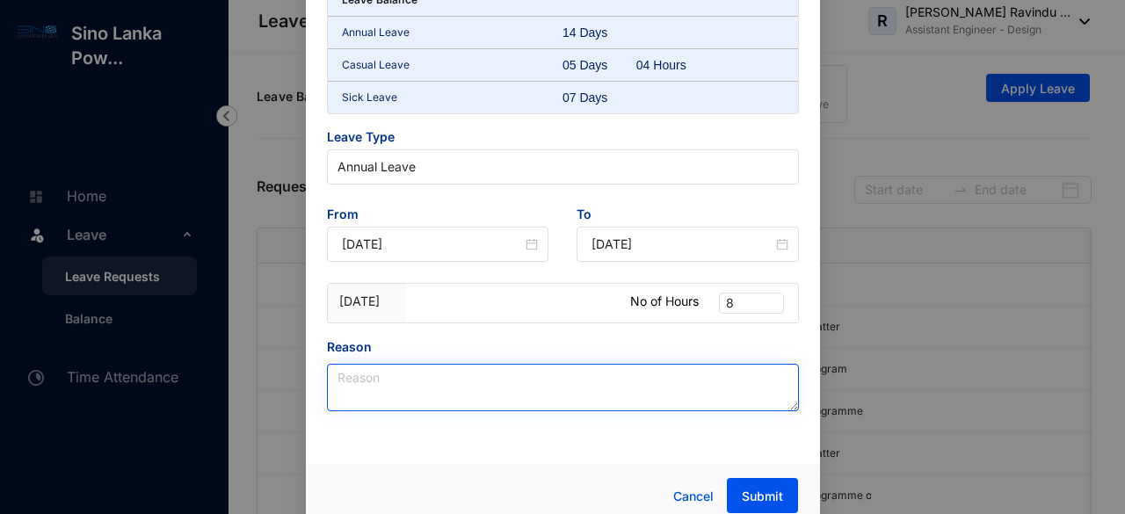
scroll to position [99, 0]
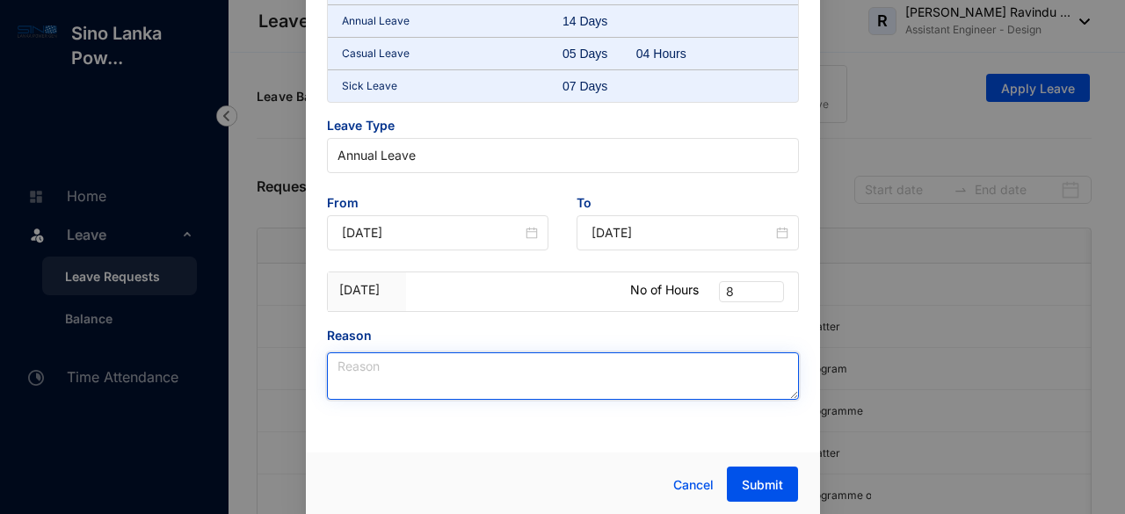
click at [426, 361] on textarea "Reason" at bounding box center [563, 375] width 472 height 47
click at [732, 294] on span "8" at bounding box center [751, 291] width 51 height 19
type textarea "Personal Matter"
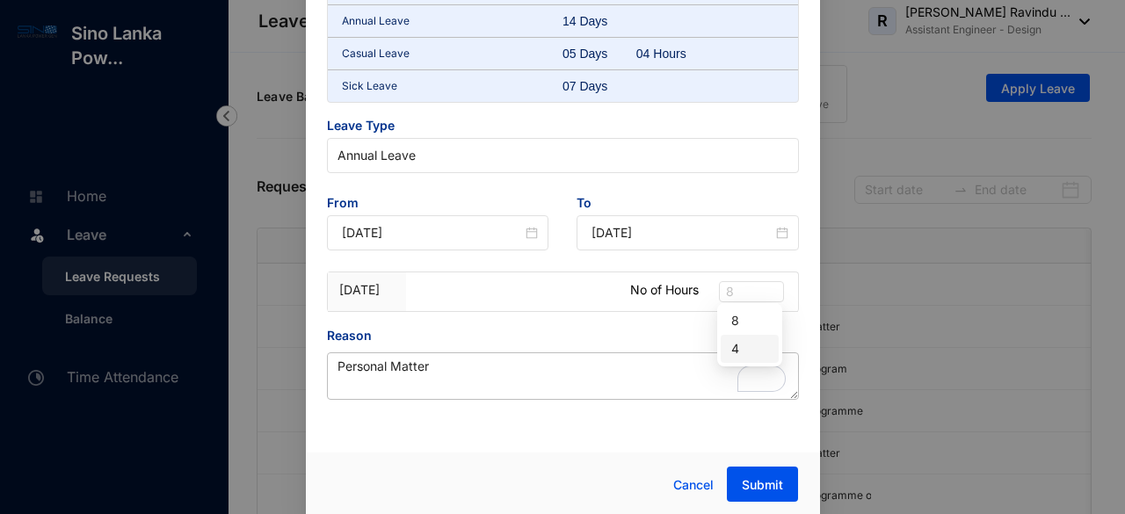
click at [738, 344] on div "4" at bounding box center [749, 348] width 37 height 19
click at [749, 481] on span "Submit" at bounding box center [762, 485] width 41 height 18
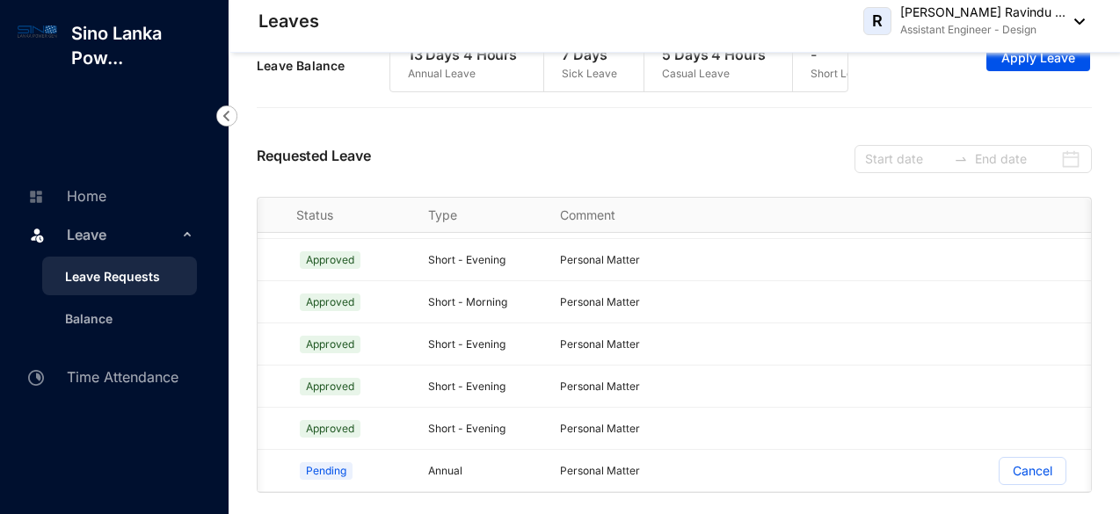
scroll to position [0, 207]
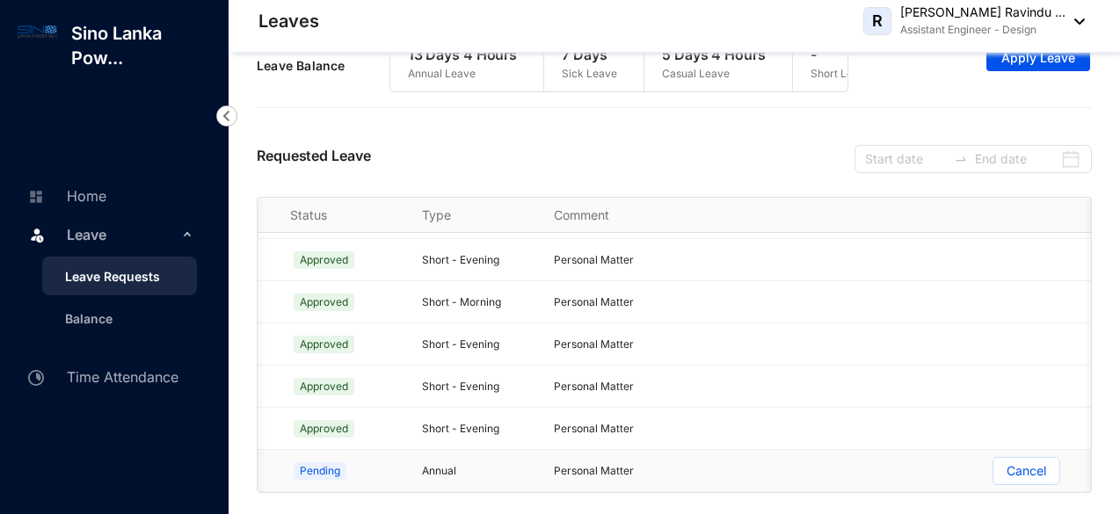
click at [1032, 460] on p "Cancel" at bounding box center [1027, 471] width 40 height 26
click at [993, 476] on input "Cancel" at bounding box center [993, 476] width 0 height 0
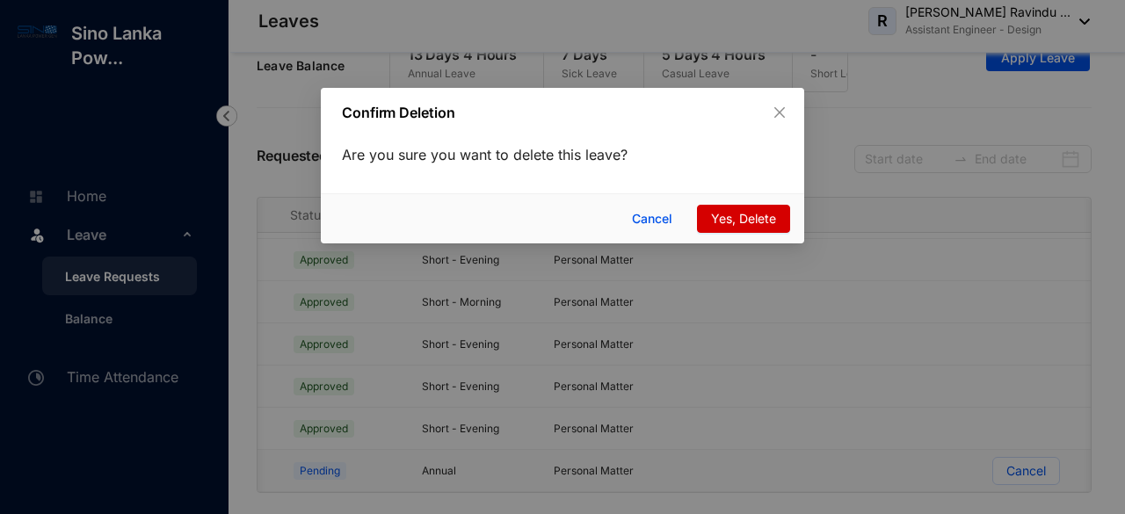
click at [742, 219] on span "Yes, Delete" at bounding box center [743, 218] width 65 height 19
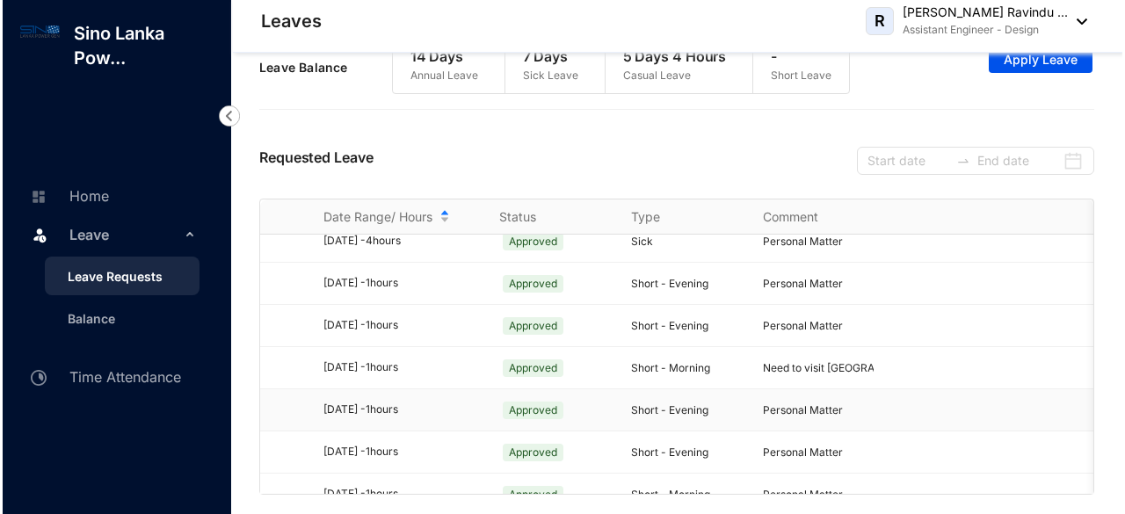
scroll to position [508, 0]
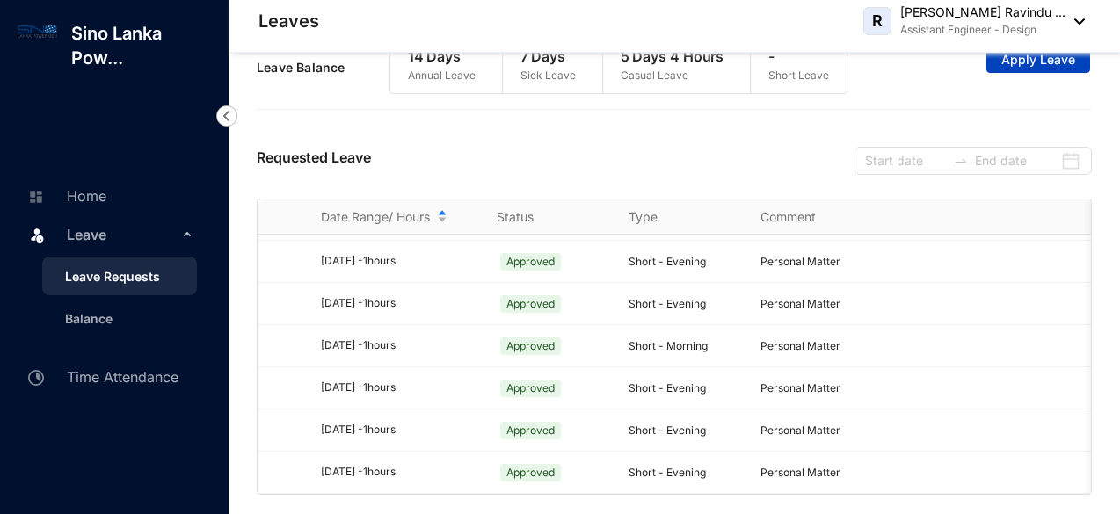
click at [1022, 67] on span "Apply Leave" at bounding box center [1038, 60] width 74 height 18
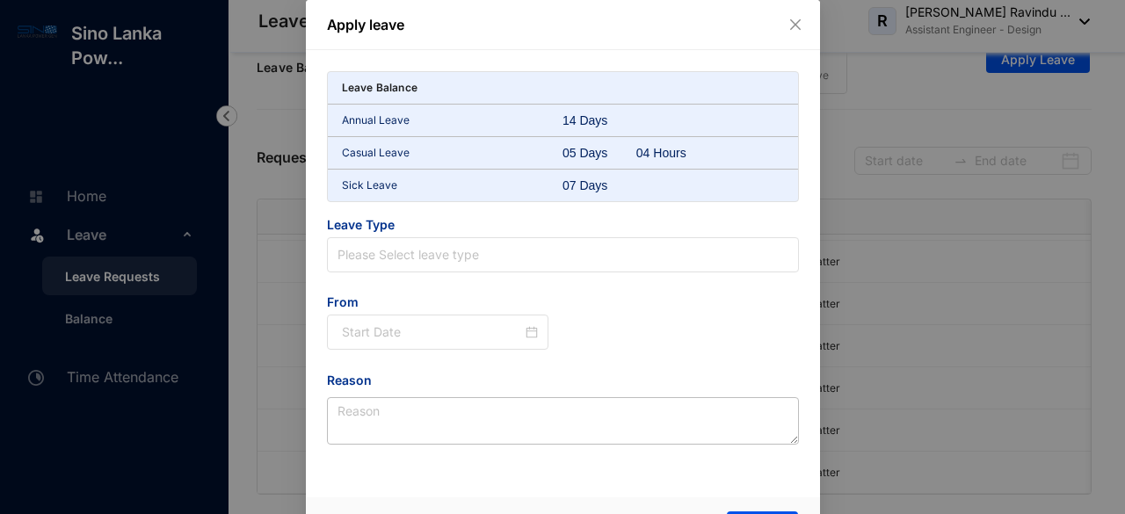
click at [600, 89] on div "Leave Balance" at bounding box center [563, 88] width 470 height 33
click at [587, 121] on div "14 Days" at bounding box center [600, 121] width 74 height 18
click at [579, 161] on div "Casual Leave 05 Days 04 Hours" at bounding box center [563, 153] width 470 height 33
drag, startPoint x: 579, startPoint y: 182, endPoint x: 572, endPoint y: 191, distance: 11.3
click at [578, 182] on div "07 Days" at bounding box center [600, 186] width 74 height 18
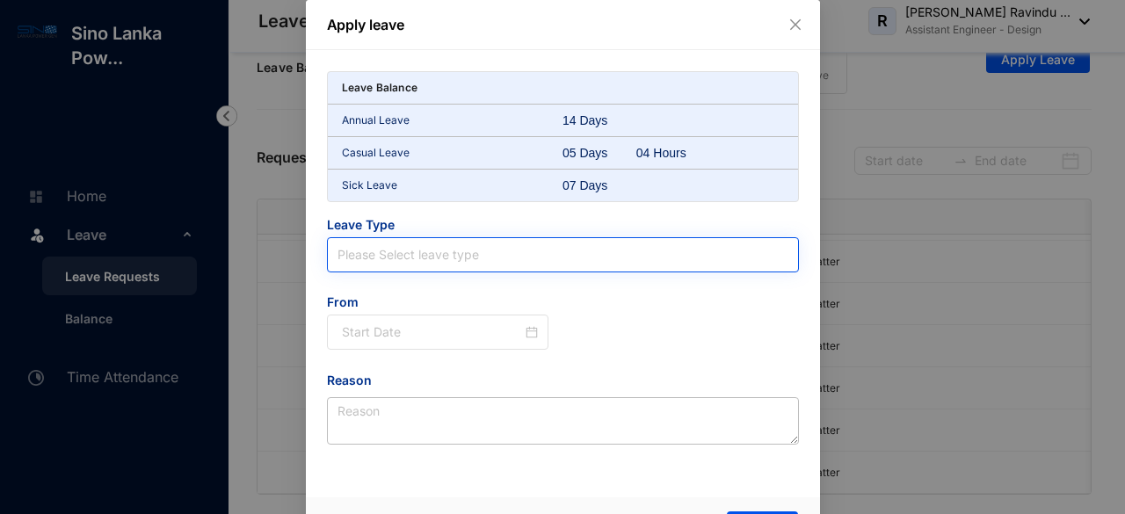
click at [491, 257] on input "search" at bounding box center [563, 254] width 451 height 33
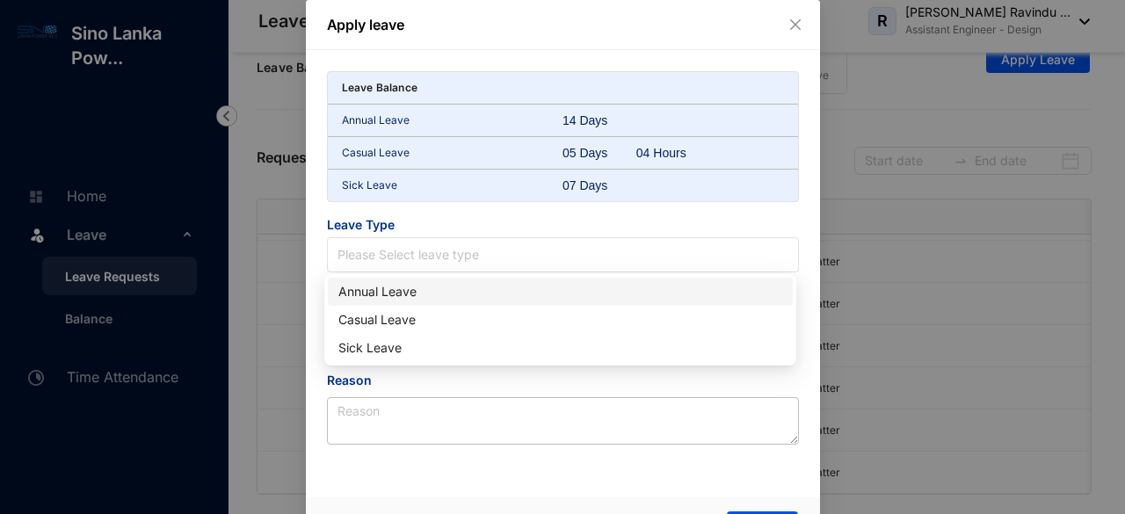
click at [394, 291] on div "Annual Leave" at bounding box center [560, 291] width 444 height 19
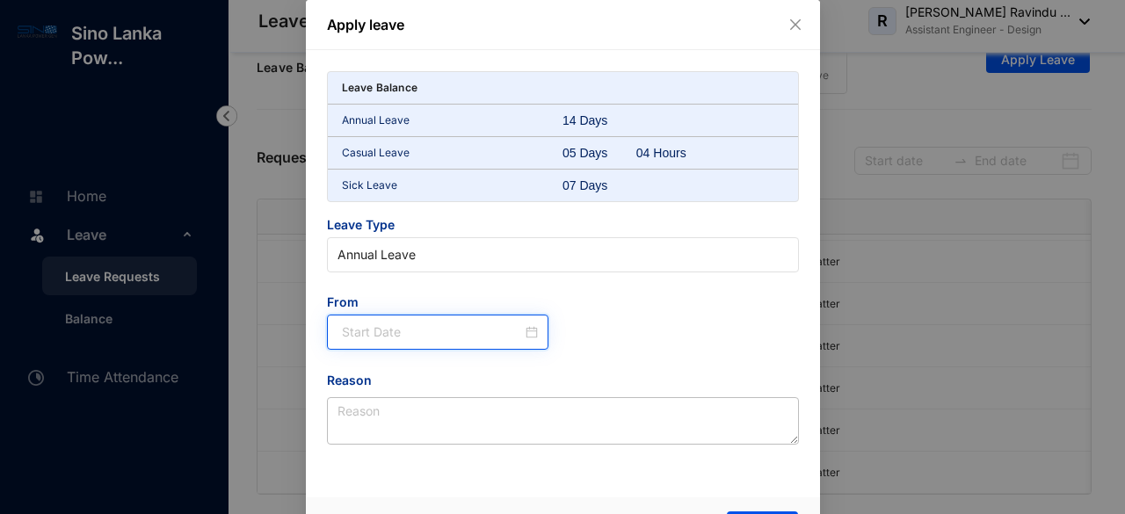
click at [373, 331] on input at bounding box center [432, 332] width 181 height 19
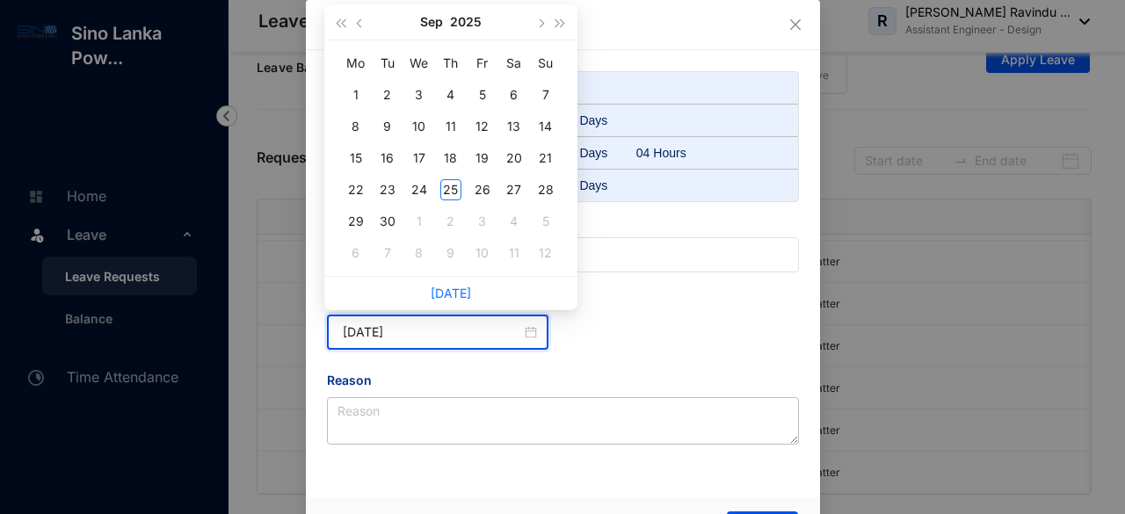
type input "[DATE]"
click at [359, 231] on td "29" at bounding box center [356, 222] width 32 height 32
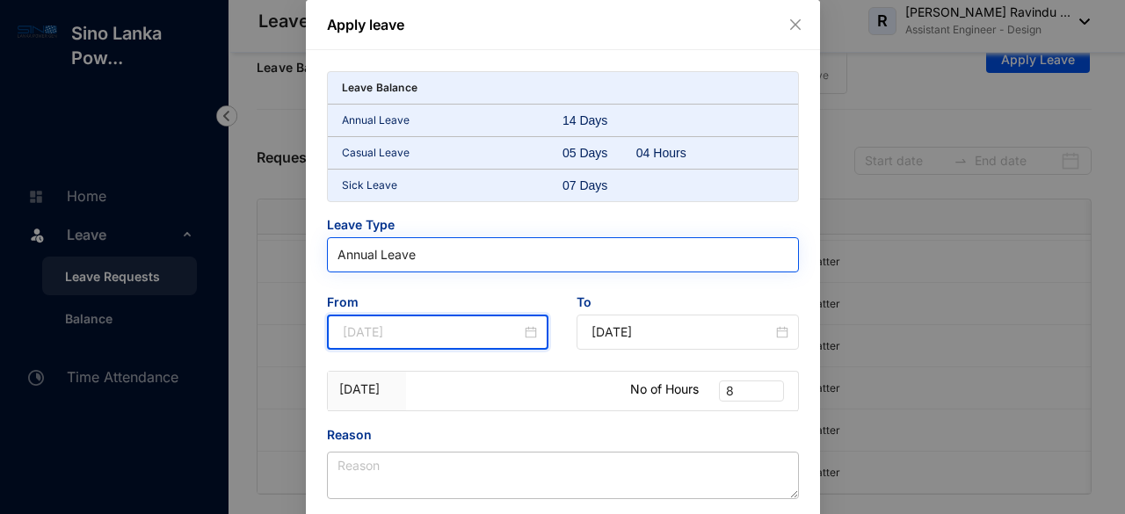
type input "[DATE]"
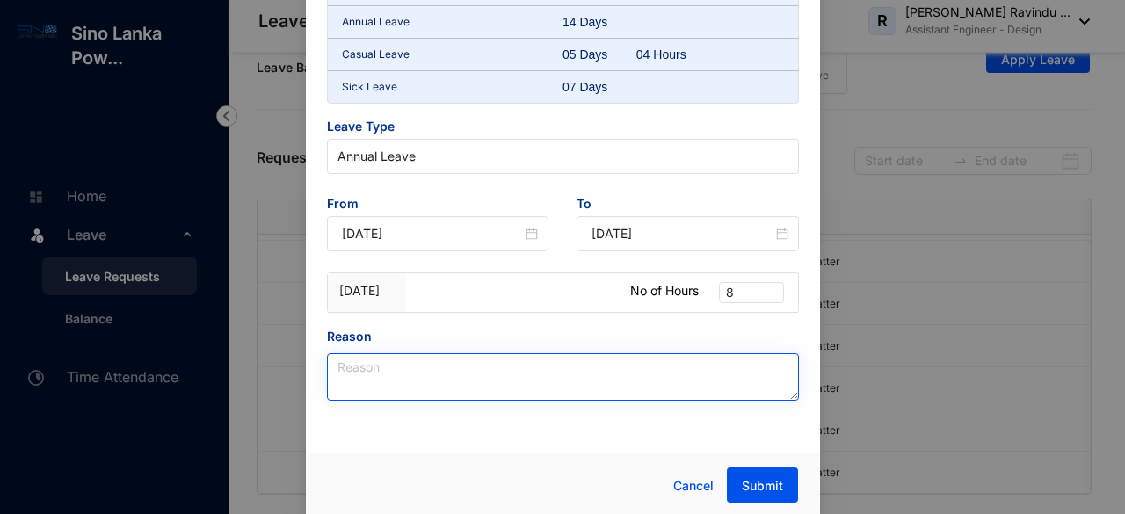
scroll to position [99, 0]
click at [363, 363] on textarea "Reason" at bounding box center [563, 375] width 472 height 47
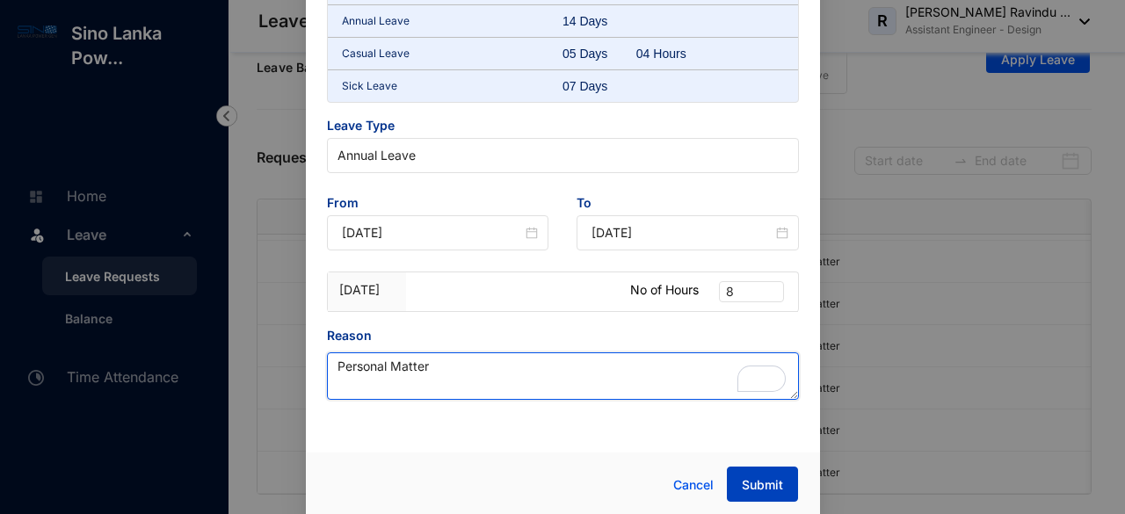
type textarea "Personal Matter"
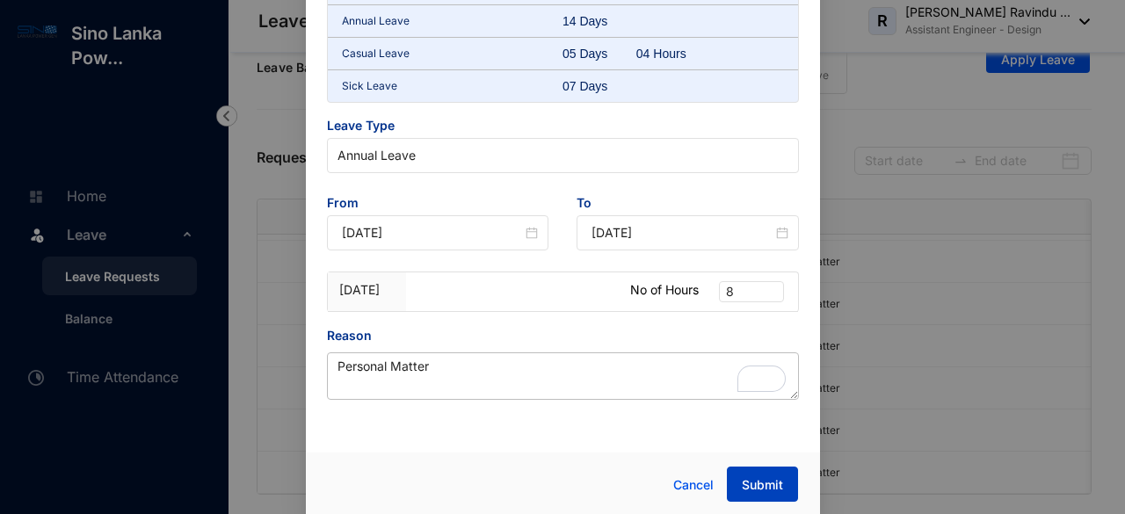
click at [752, 484] on span "Submit" at bounding box center [762, 485] width 41 height 18
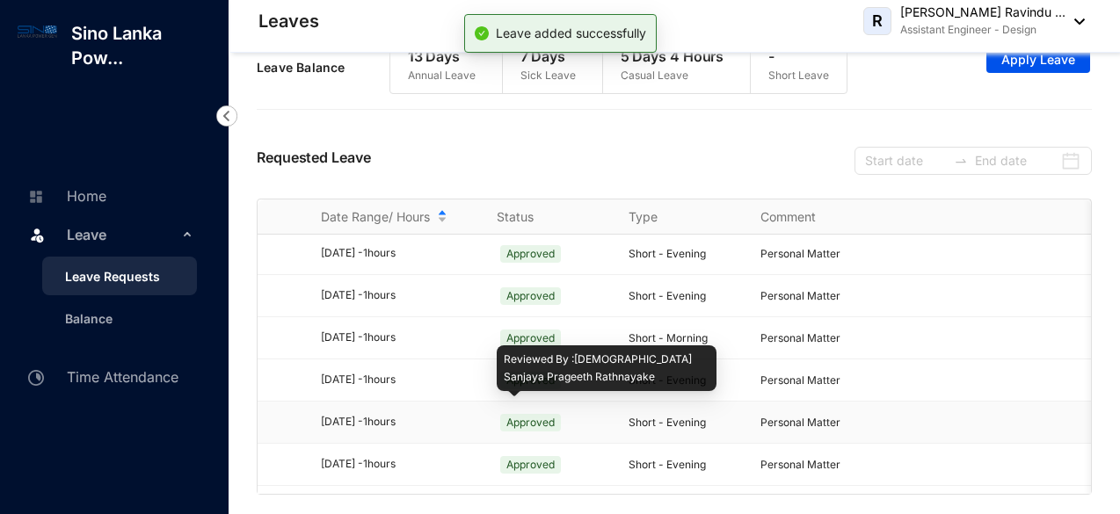
scroll to position [550, 0]
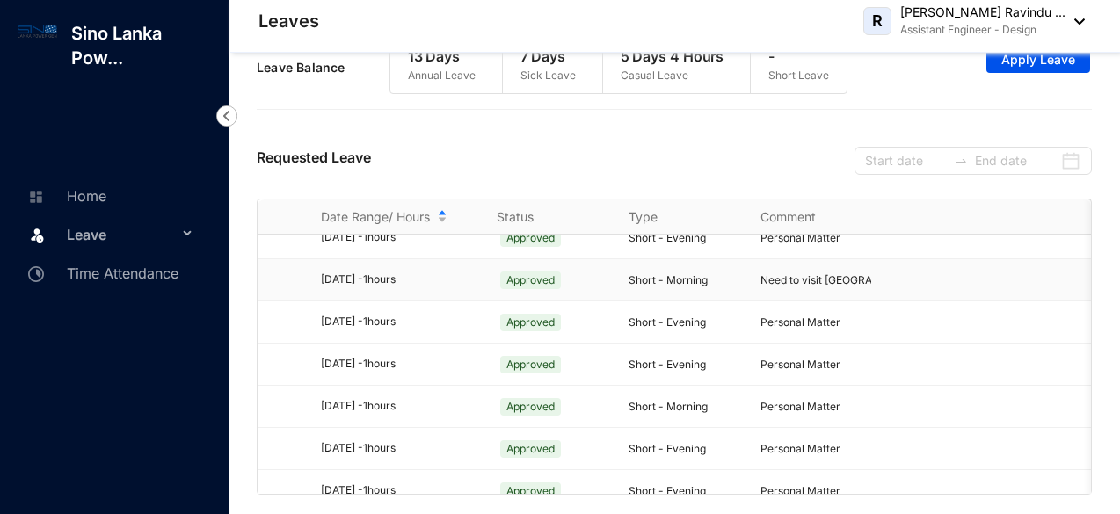
scroll to position [550, 0]
